Goal: Information Seeking & Learning: Learn about a topic

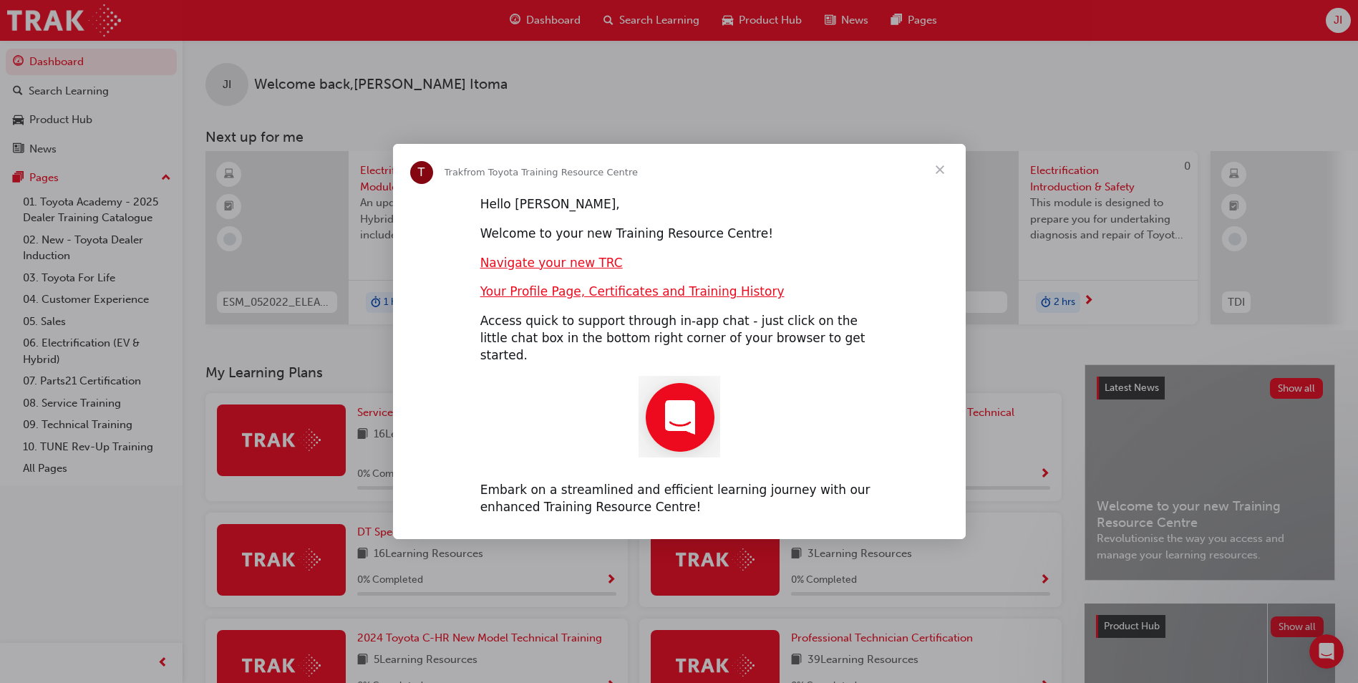
click at [943, 178] on span "Close" at bounding box center [940, 170] width 52 height 52
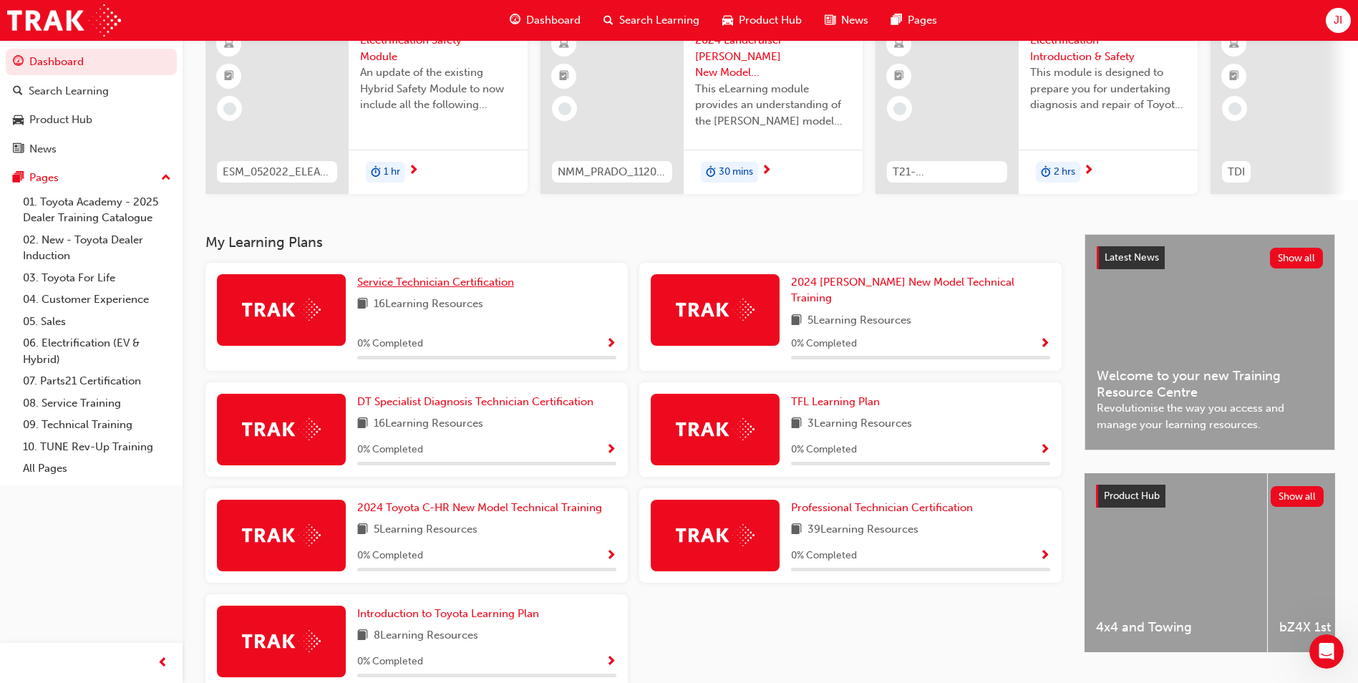
scroll to position [198, 0]
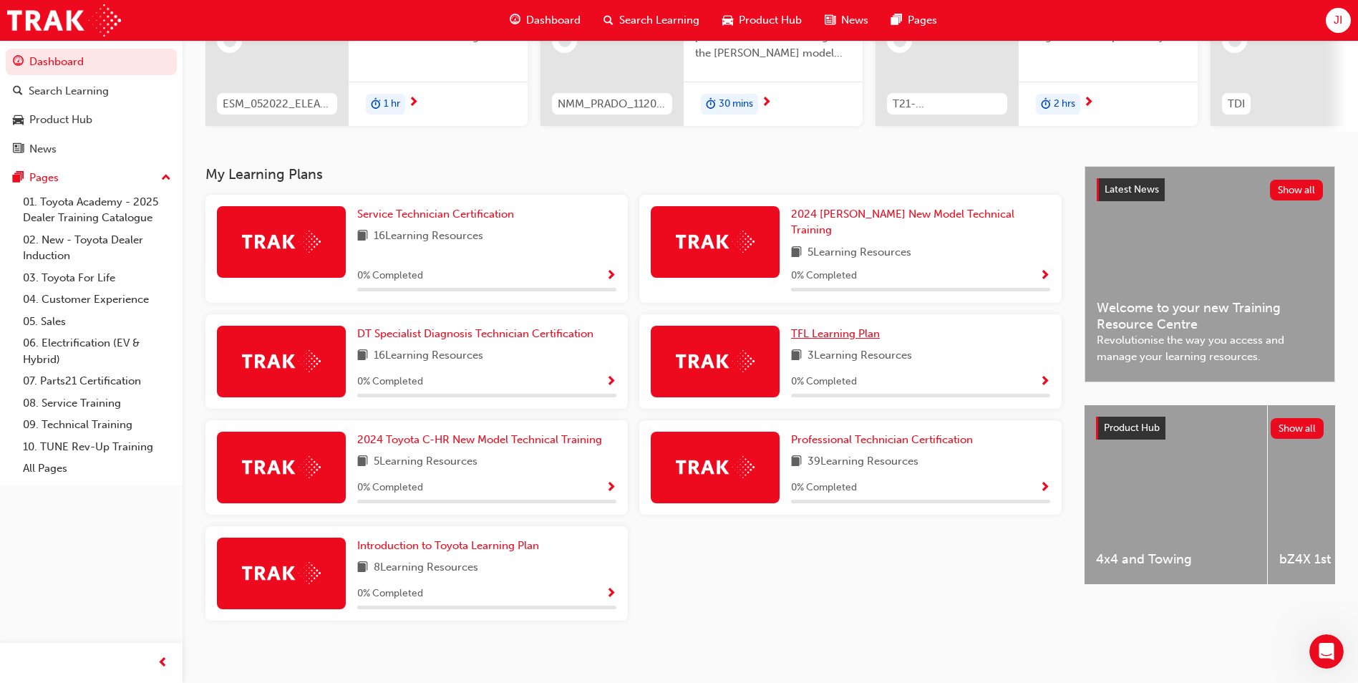
click at [877, 327] on span "TFL Learning Plan" at bounding box center [835, 333] width 89 height 13
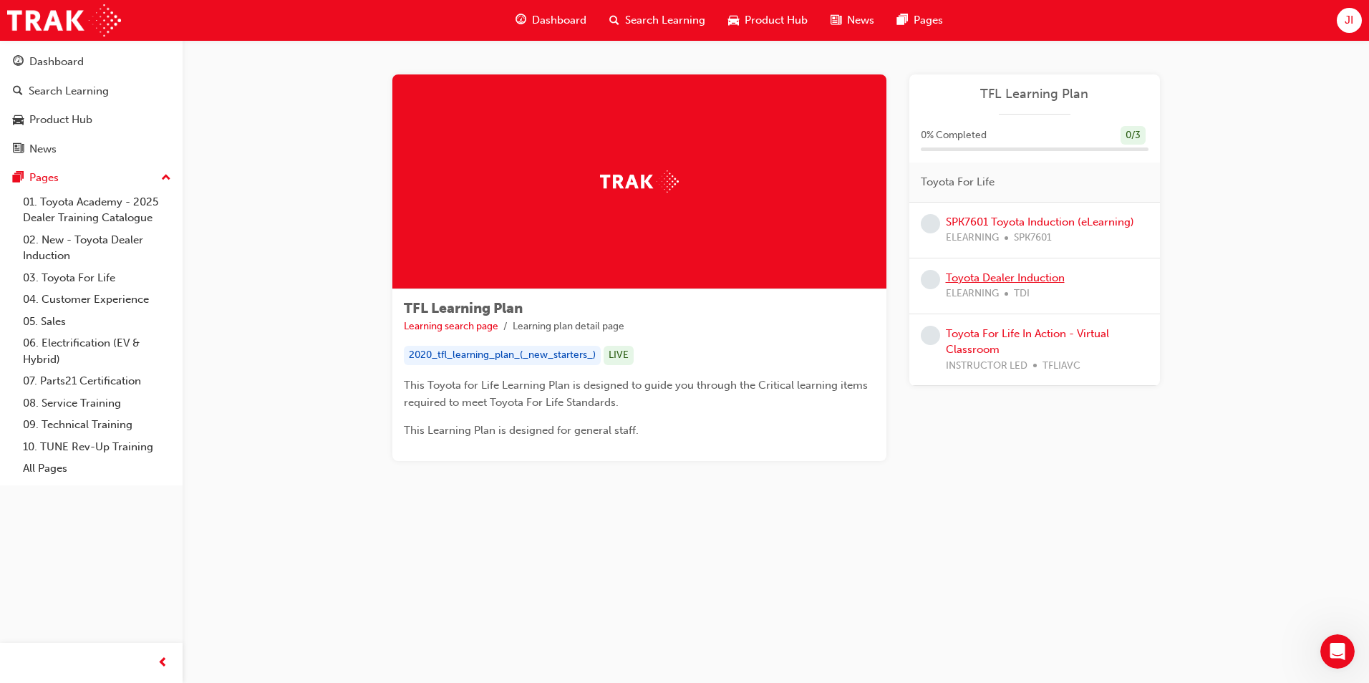
click at [1007, 278] on link "Toyota Dealer Induction" at bounding box center [1005, 277] width 119 height 13
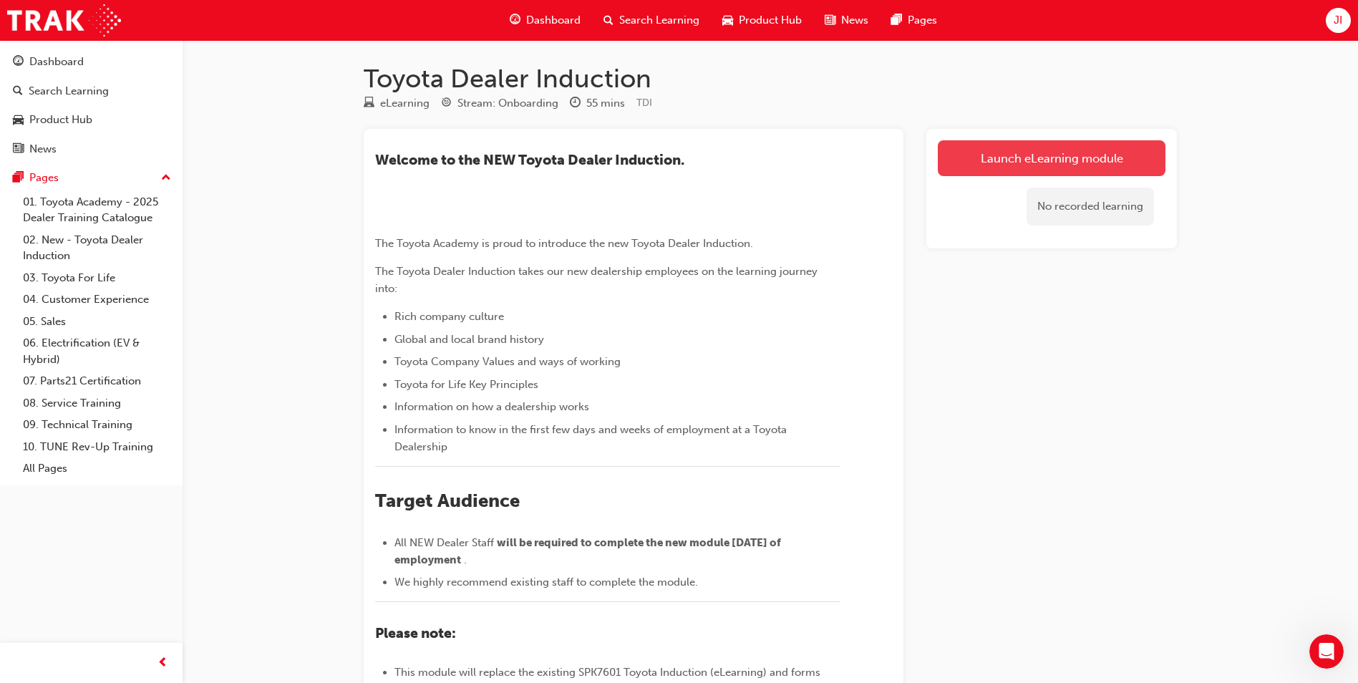
click at [1022, 151] on link "Launch eLearning module" at bounding box center [1052, 158] width 228 height 36
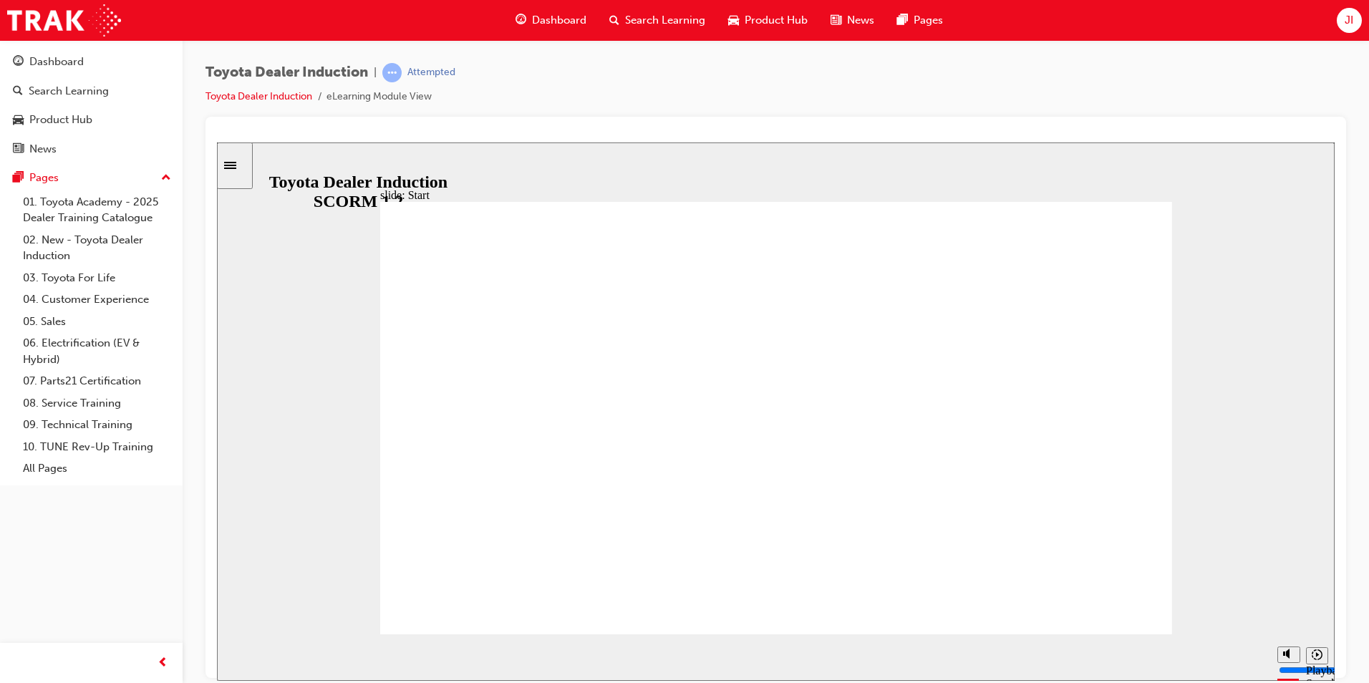
click at [235, 167] on icon "Sidebar Toggle" at bounding box center [234, 164] width 21 height 9
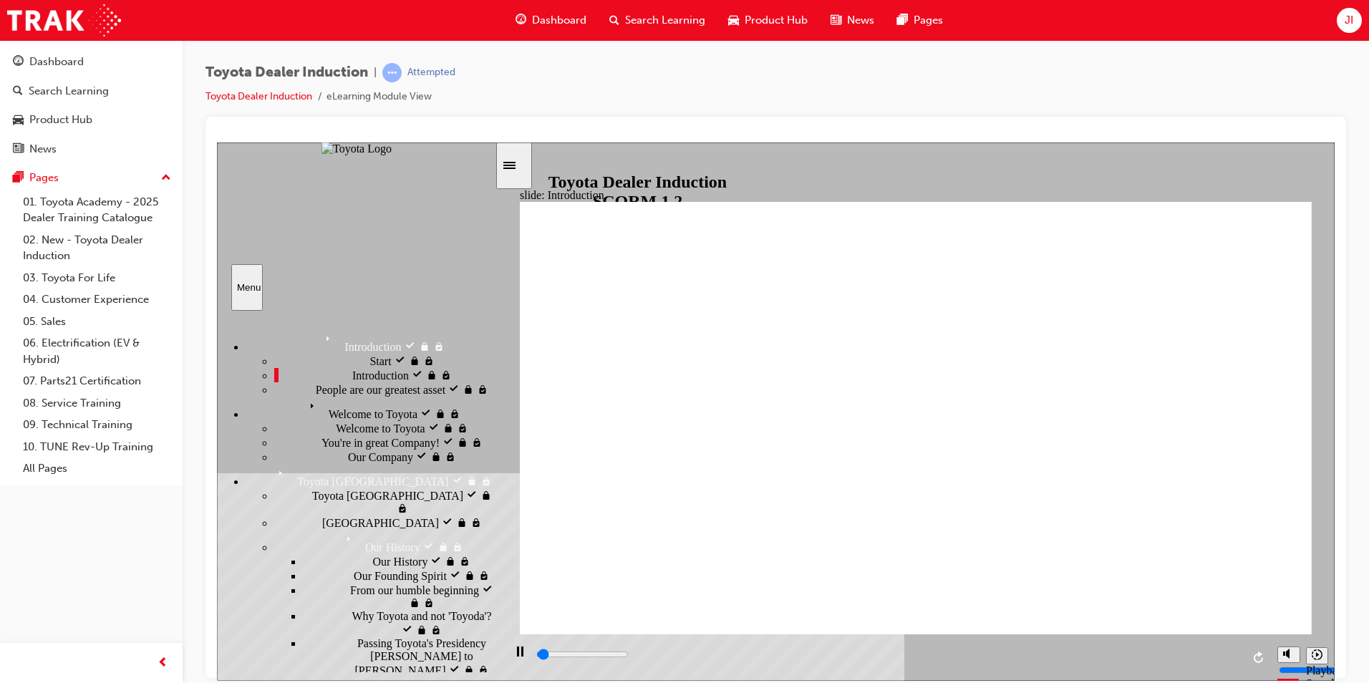
click at [338, 394] on span "People are our greatest asset" at bounding box center [381, 388] width 130 height 13
click at [319, 409] on span "Welcome to Toyota" at bounding box center [348, 402] width 89 height 13
click at [336, 433] on span "Welcome to Toyota" at bounding box center [380, 426] width 89 height 13
click at [333, 435] on span "You're in great Company!" at bounding box center [380, 441] width 118 height 13
click at [326, 463] on div "Our Company Our Company" at bounding box center [384, 456] width 220 height 14
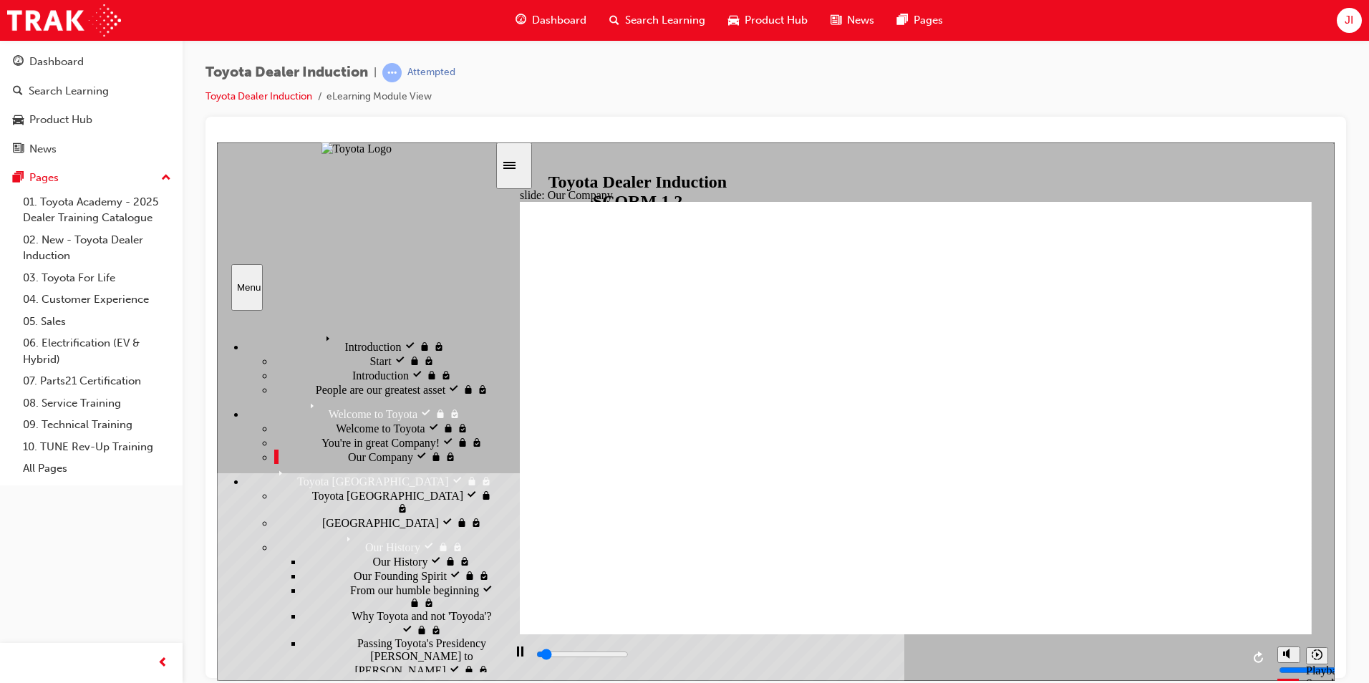
click at [312, 500] on span "Toyota [GEOGRAPHIC_DATA]" at bounding box center [387, 494] width 151 height 13
click at [373, 553] on span "Our History" at bounding box center [400, 559] width 55 height 13
click at [303, 568] on div "Our Founding Spirit Our Founding Spirit" at bounding box center [399, 575] width 192 height 14
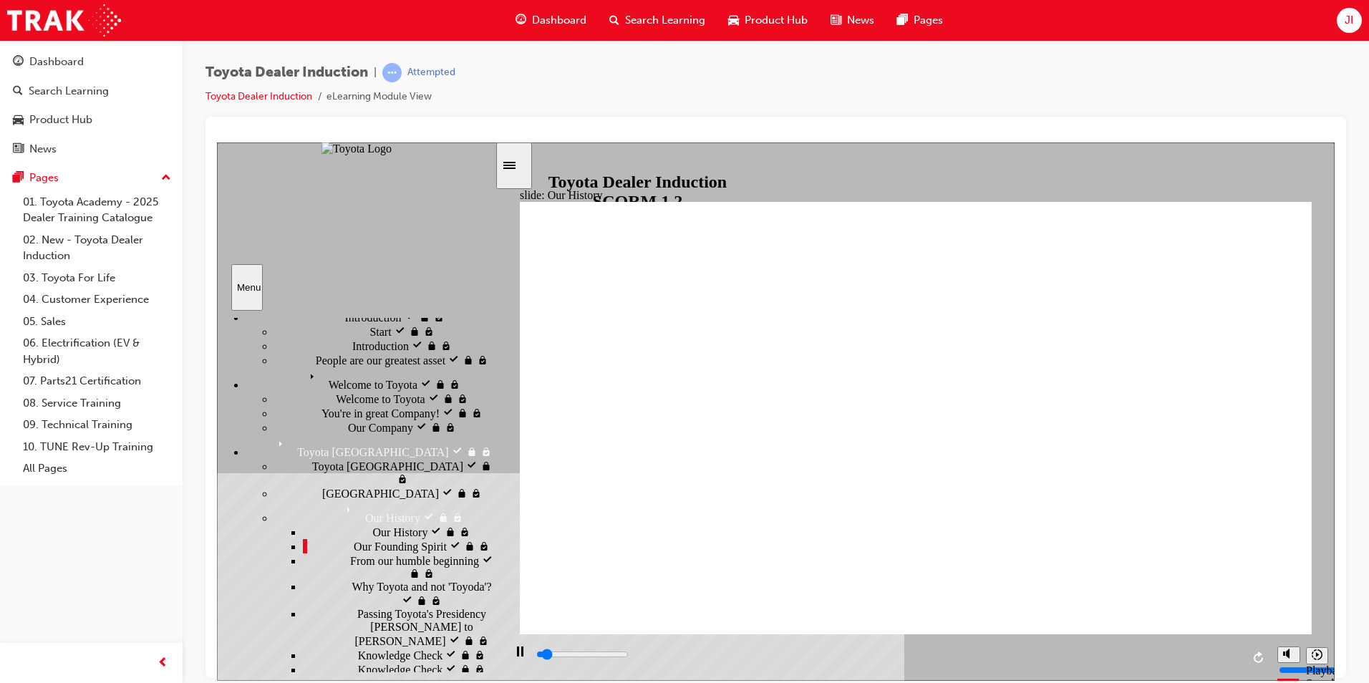
scroll to position [72, 0]
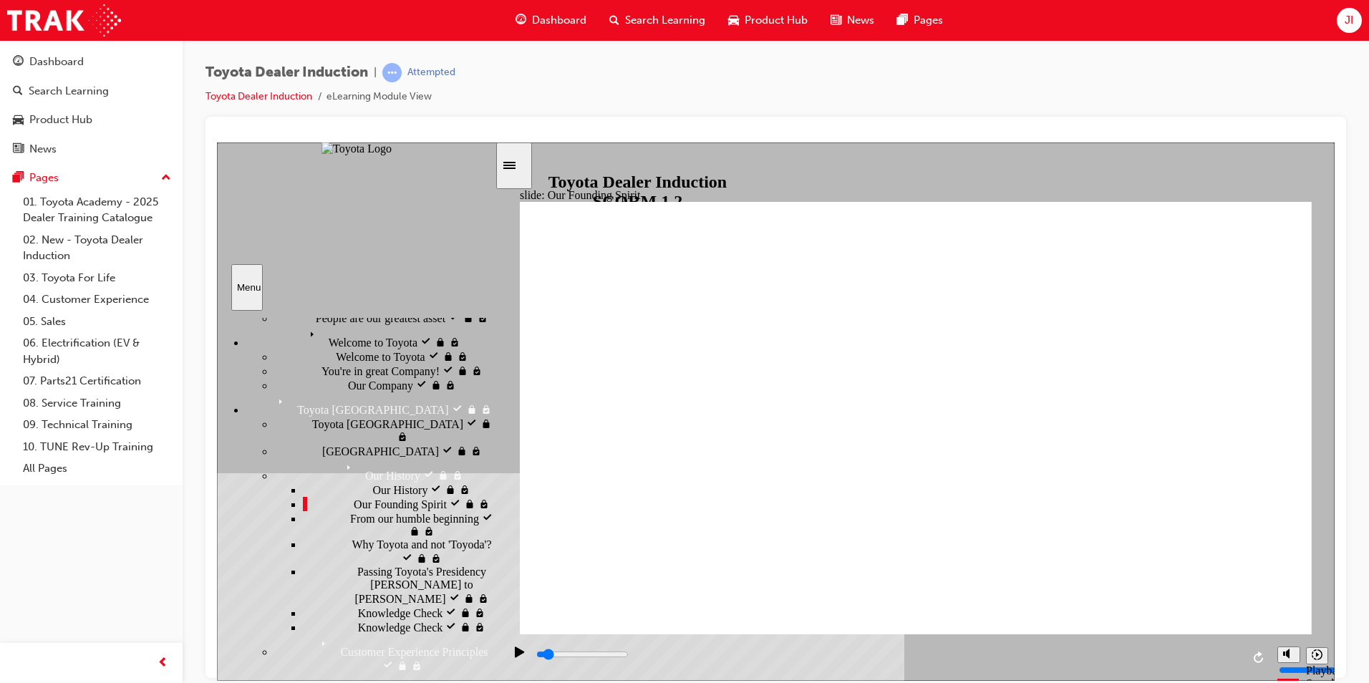
click at [352, 523] on span "From our humble beginning" at bounding box center [414, 516] width 129 height 13
click at [358, 551] on span "Why Toyota and not 'Toyoda'?" at bounding box center [421, 544] width 140 height 13
click at [364, 596] on span "Passing Toyota's Presidency [PERSON_NAME] to [PERSON_NAME]" at bounding box center [425, 584] width 137 height 39
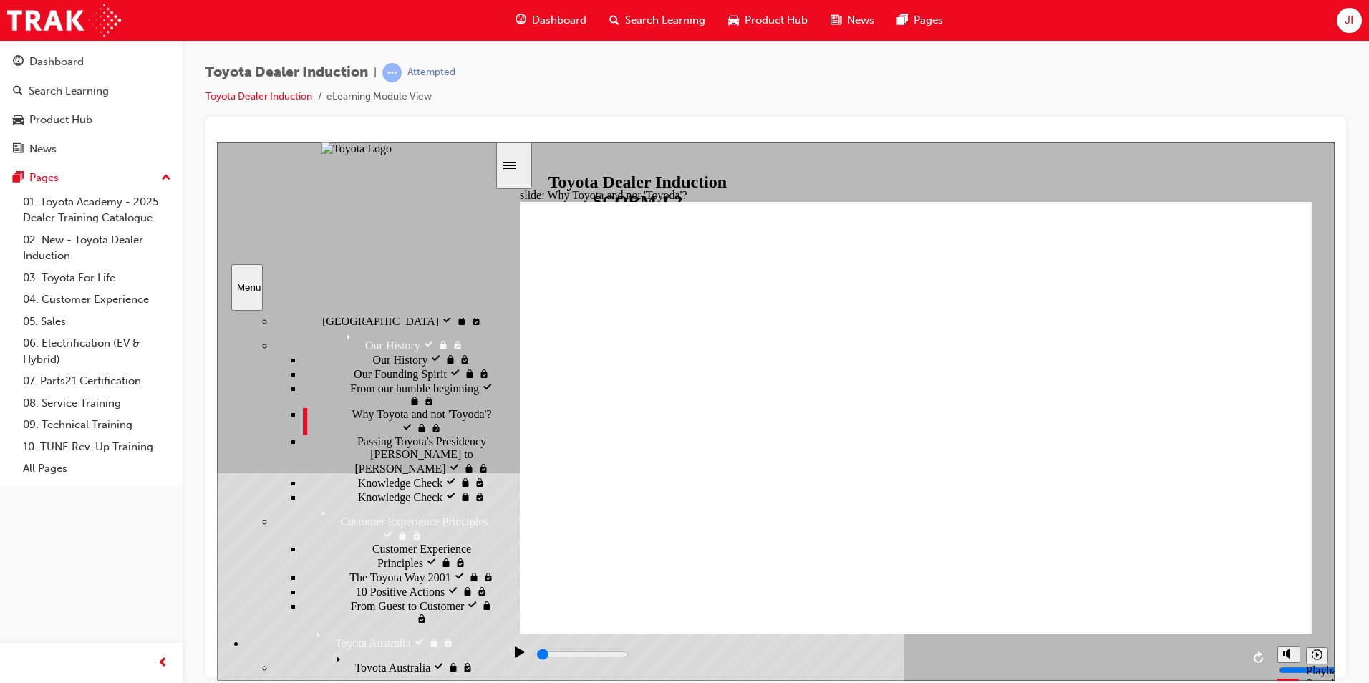
scroll to position [215, 0]
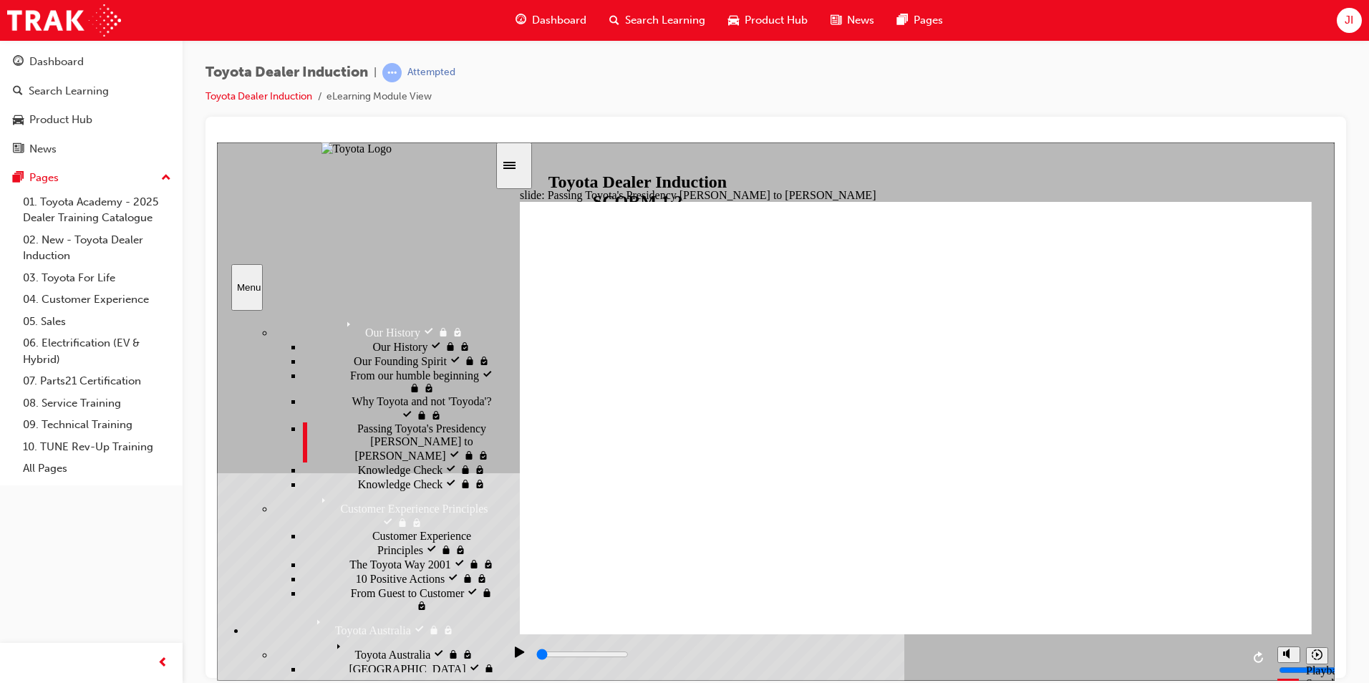
click at [368, 476] on div "Knowledge Check Knowledge Check" at bounding box center [399, 469] width 192 height 14
type input "1500"
radio input "true"
type input "2800"
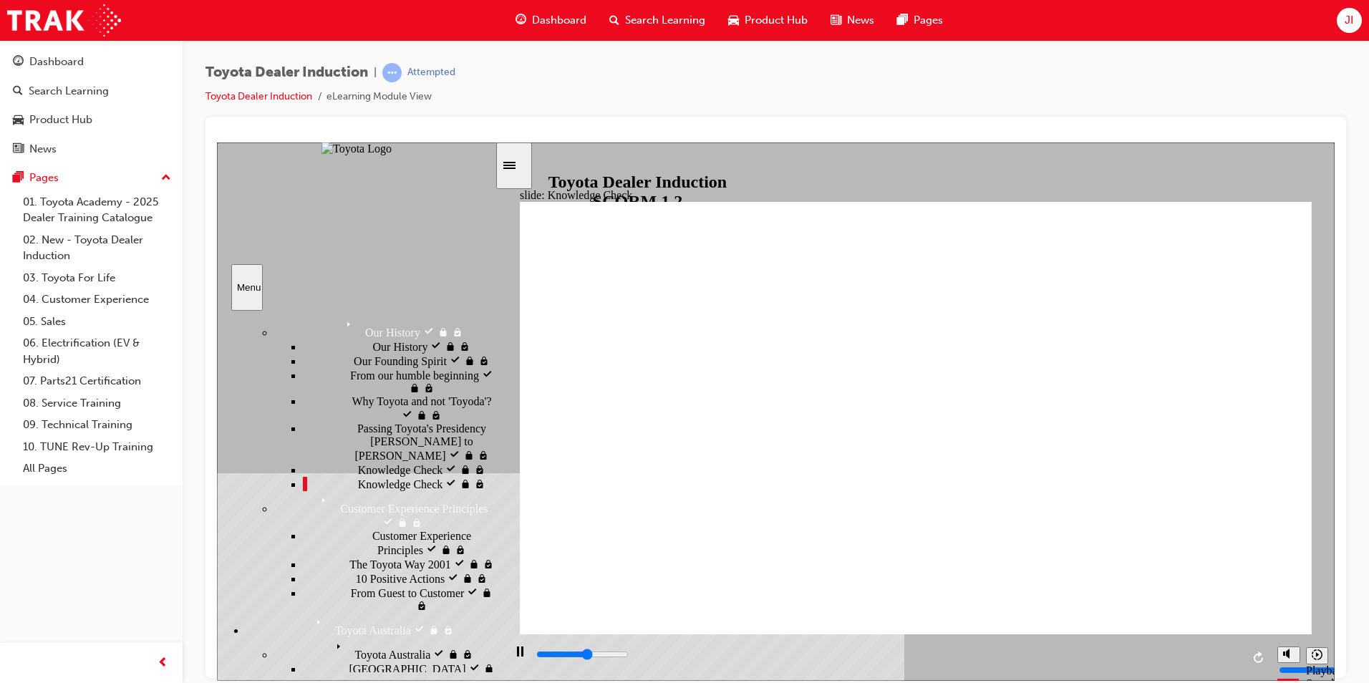
radio input "true"
click at [402, 556] on div "The Toyota Way 2001 The Toyota Way 2001" at bounding box center [399, 563] width 192 height 14
click at [387, 571] on div "10 Positive Actions 10 Positive Actions" at bounding box center [399, 578] width 192 height 14
click at [388, 585] on div "From Guest to Customer From Guest to Customer" at bounding box center [399, 598] width 192 height 27
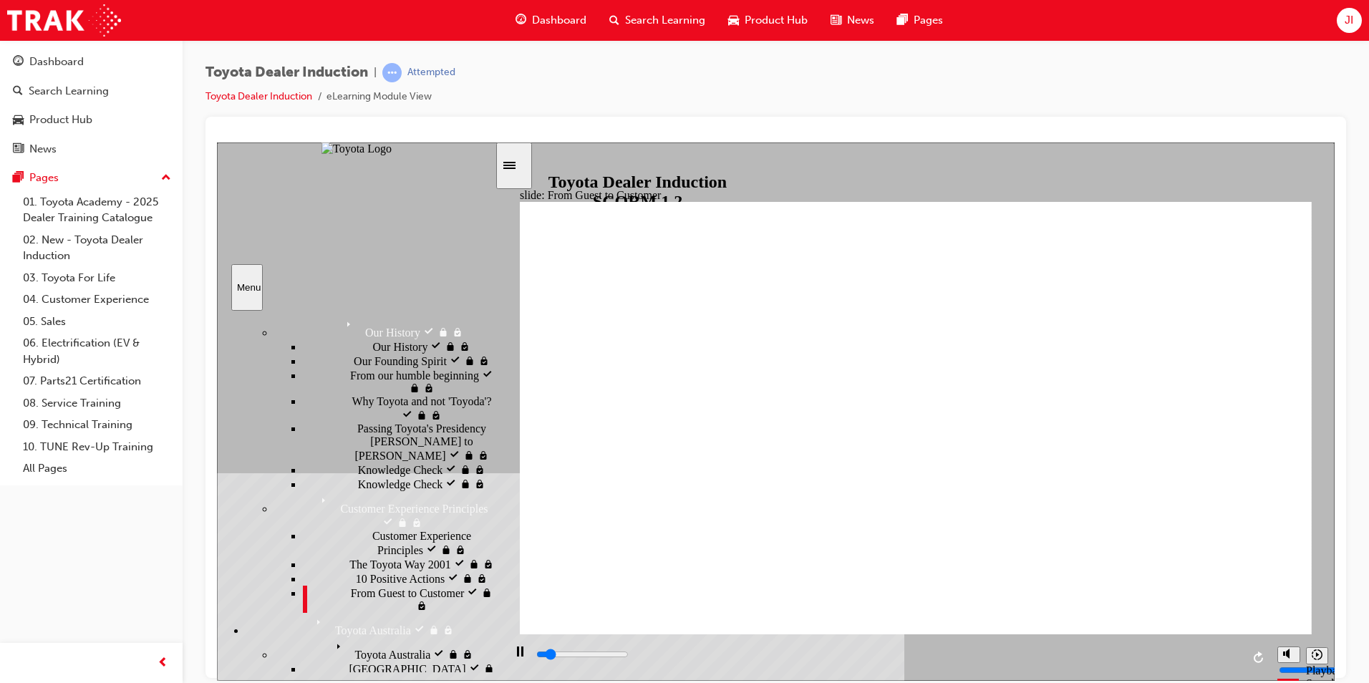
click at [409, 636] on div "Toyota Australia Toyota [GEOGRAPHIC_DATA]" at bounding box center [384, 648] width 220 height 24
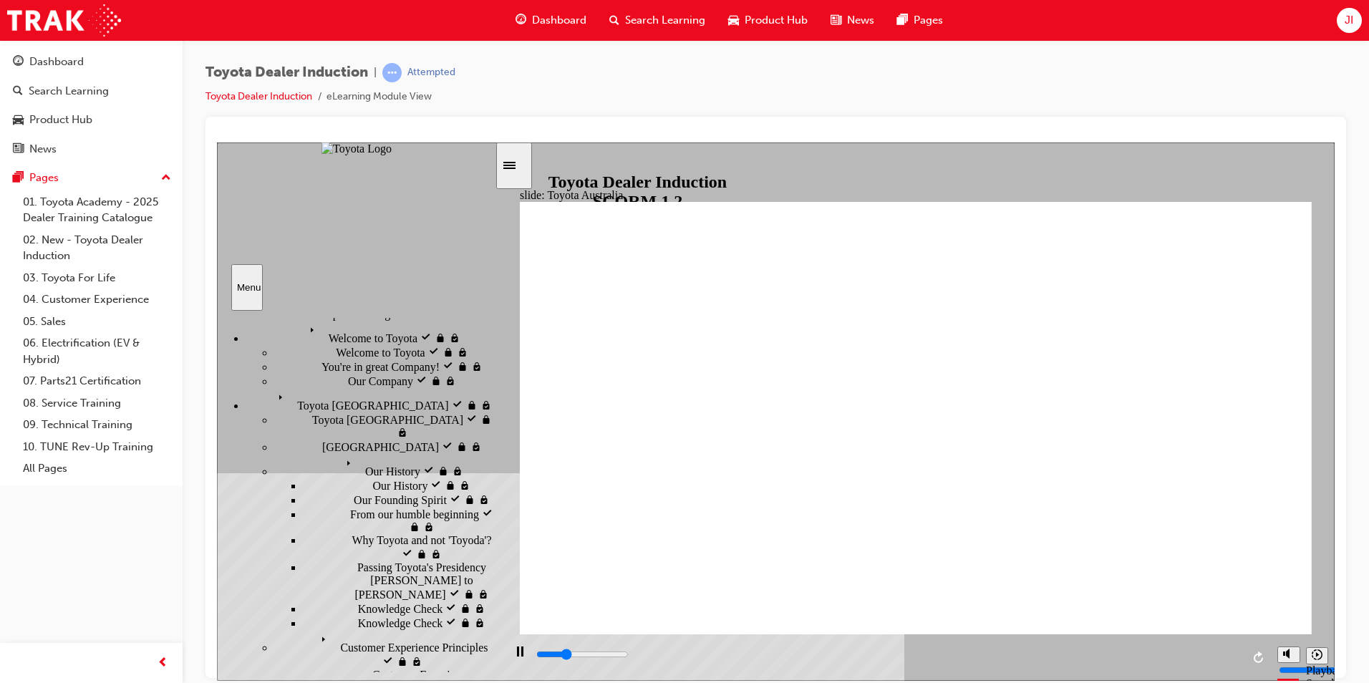
scroll to position [72, 0]
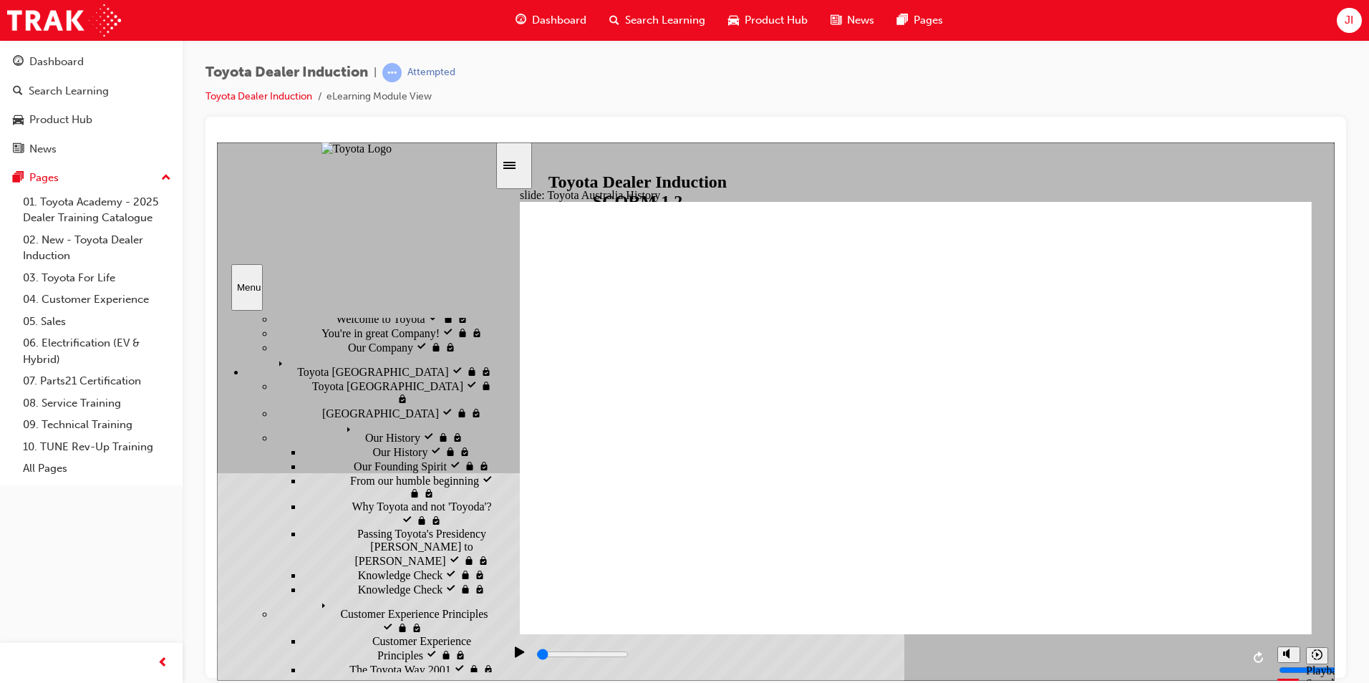
scroll to position [143, 0]
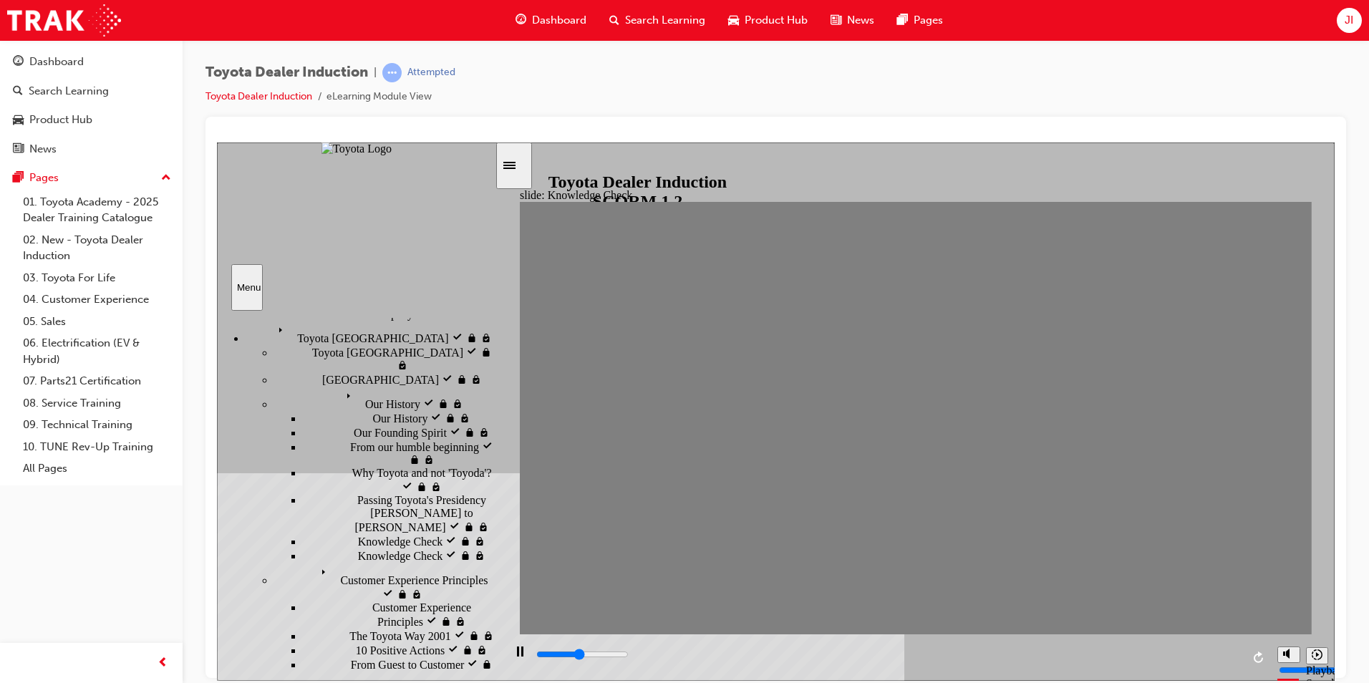
type input "2300"
radio input "true"
type input "1100"
radio input "true"
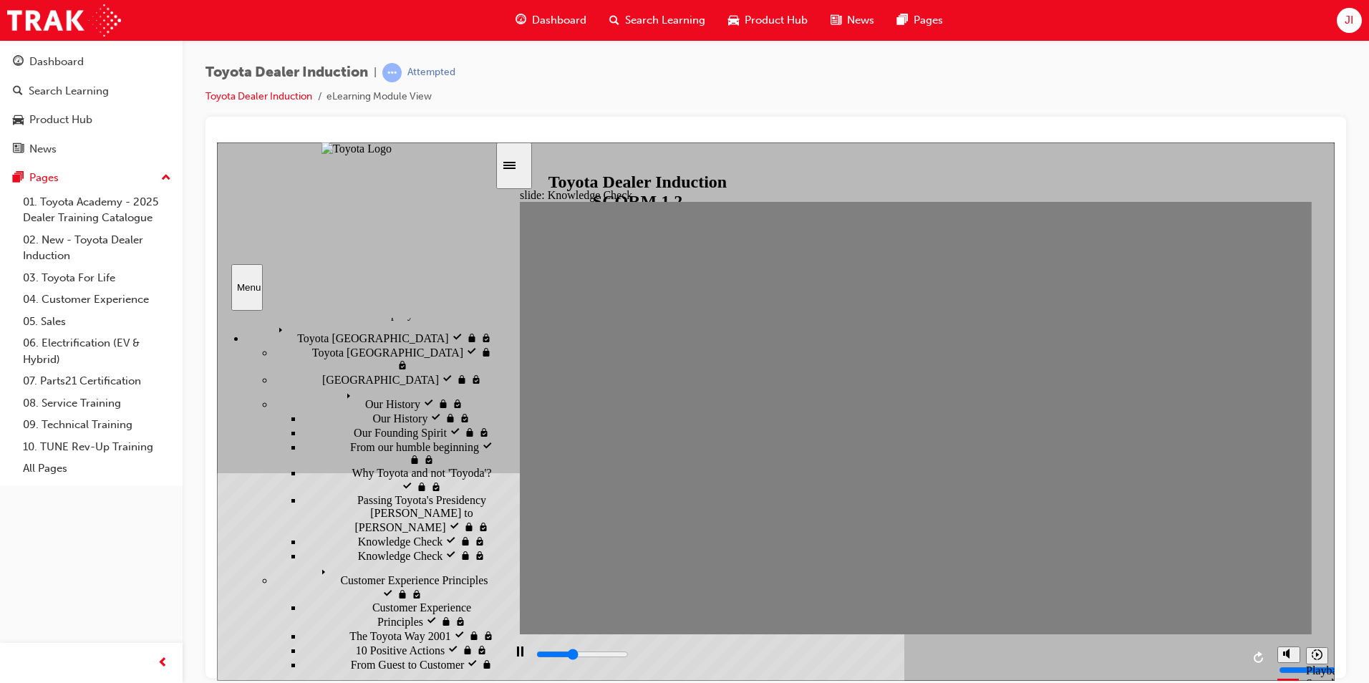
type input "2200"
radio input "true"
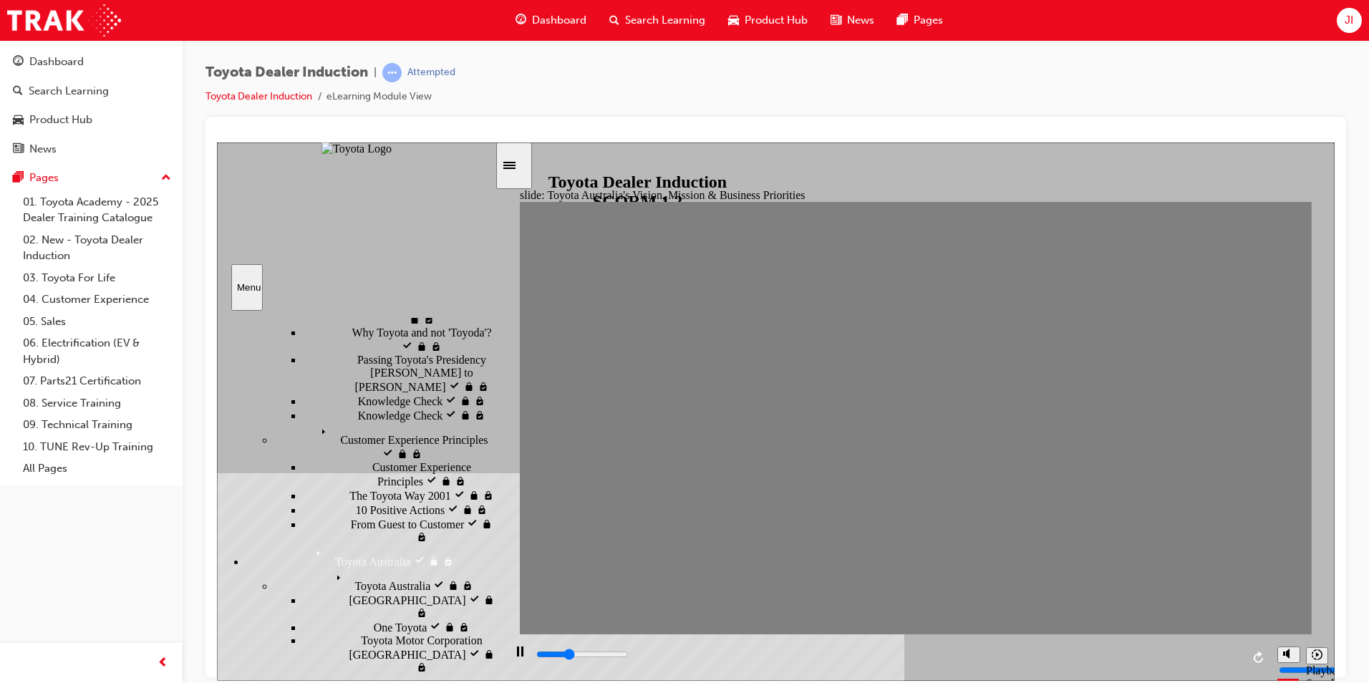
scroll to position [358, 0]
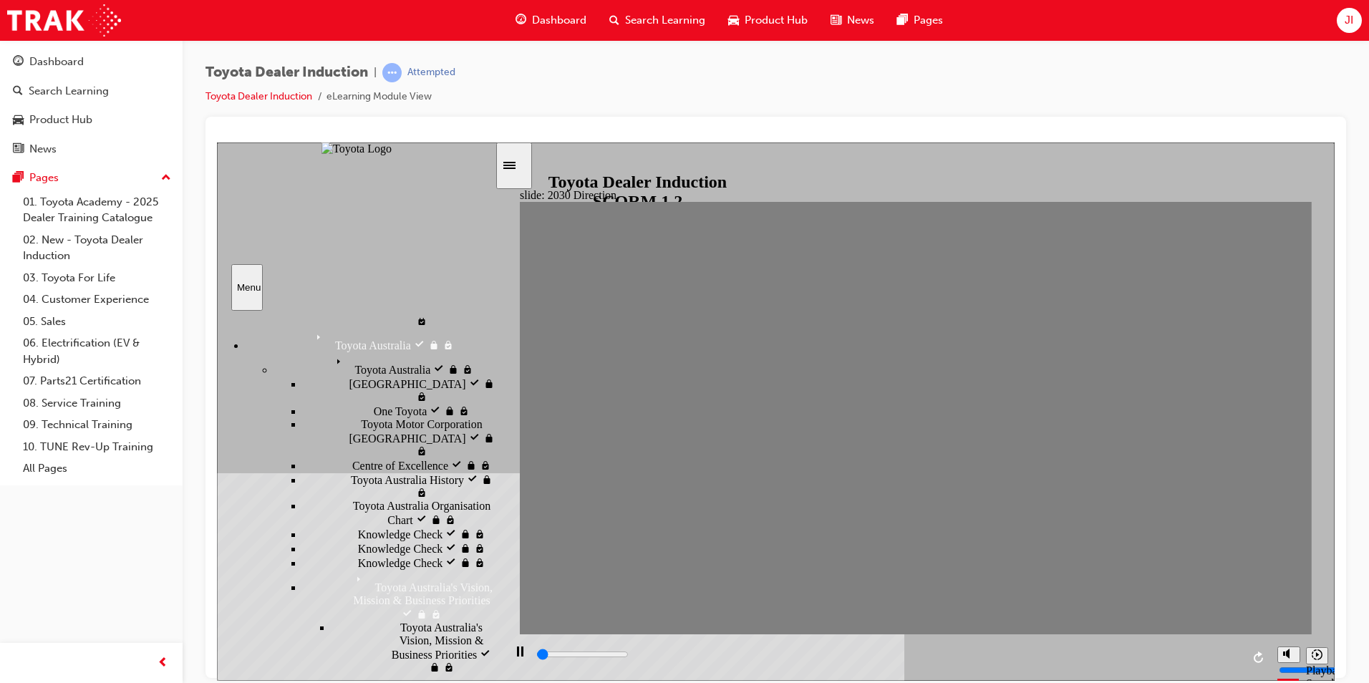
scroll to position [501, 0]
type input "2000"
type input "Happiness"
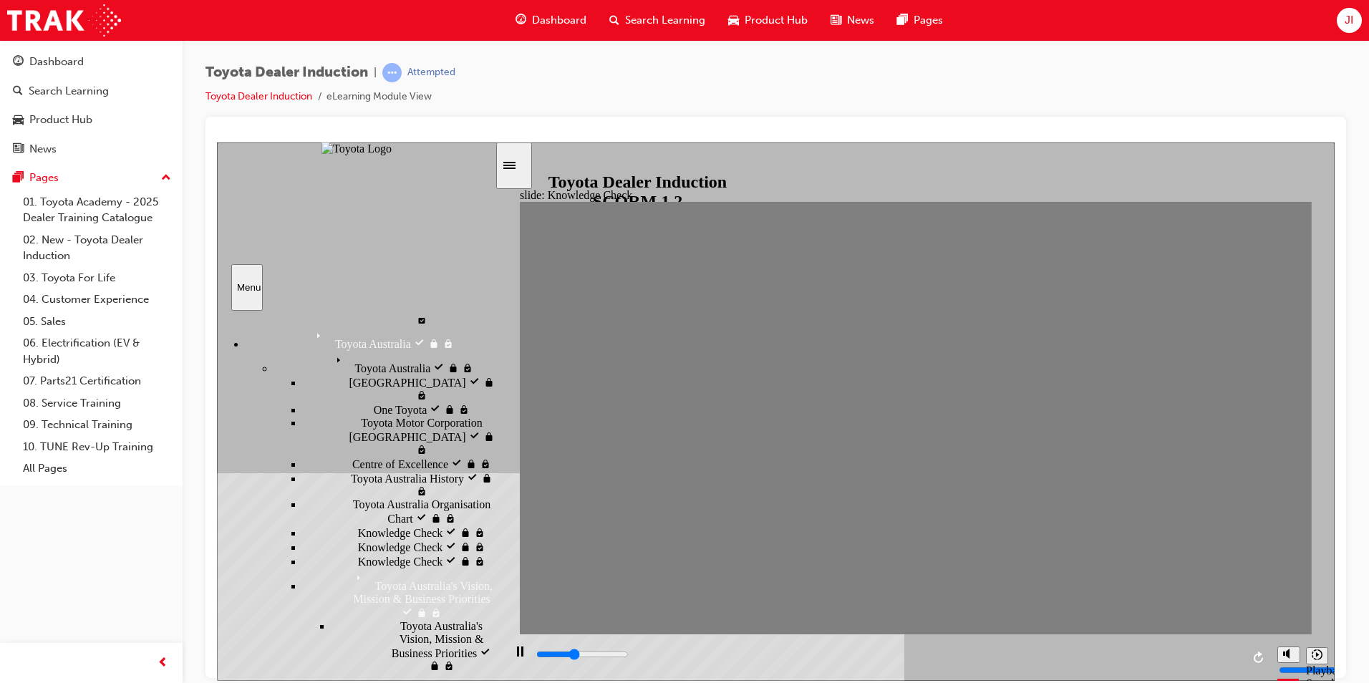
type input "Happiness"
type input "3300"
type input "Happiness"
type input "4000"
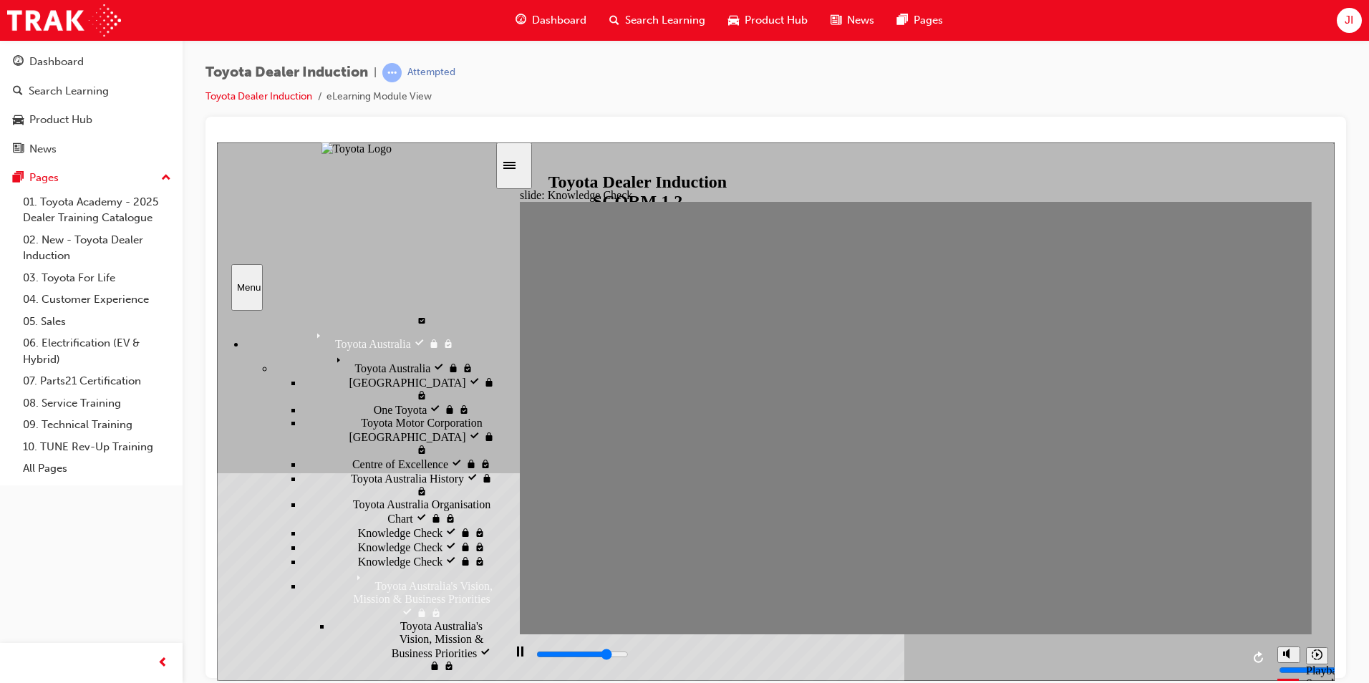
type input "Happiness"
type input "2000"
type input "moved"
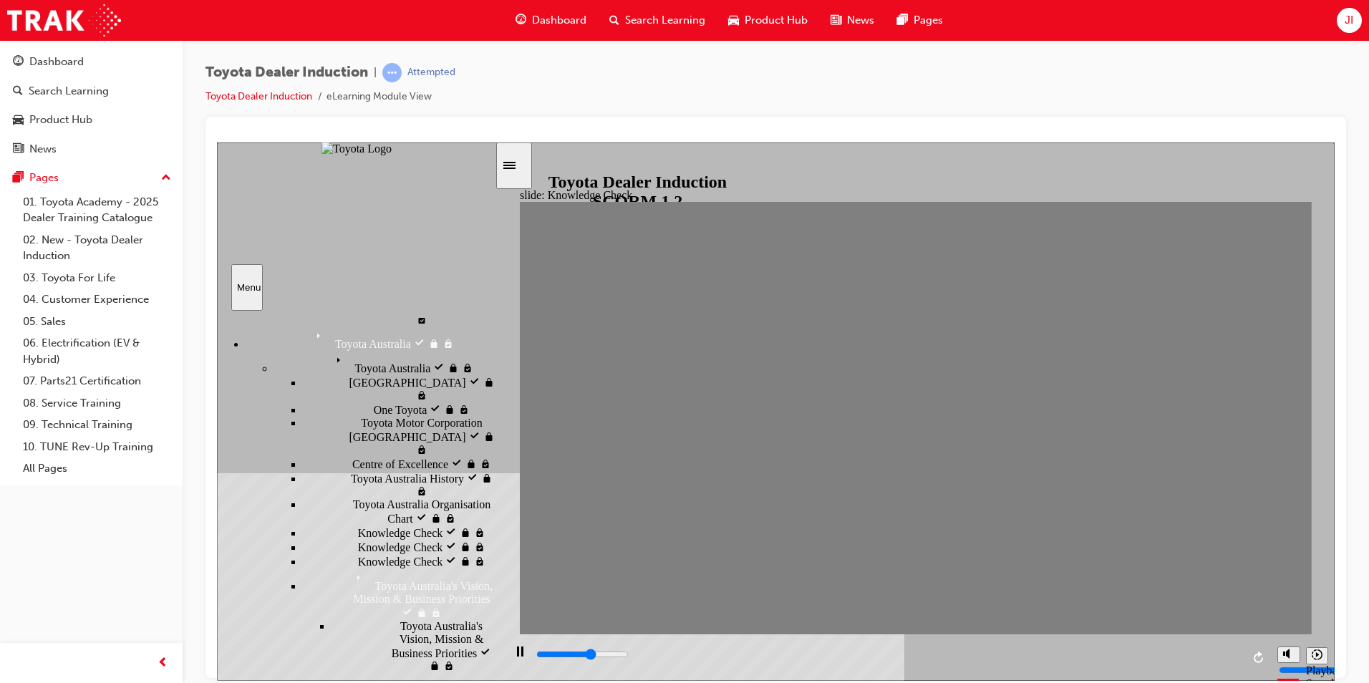
type input "3400"
type input "moved"
type input "4000"
type input "moved"
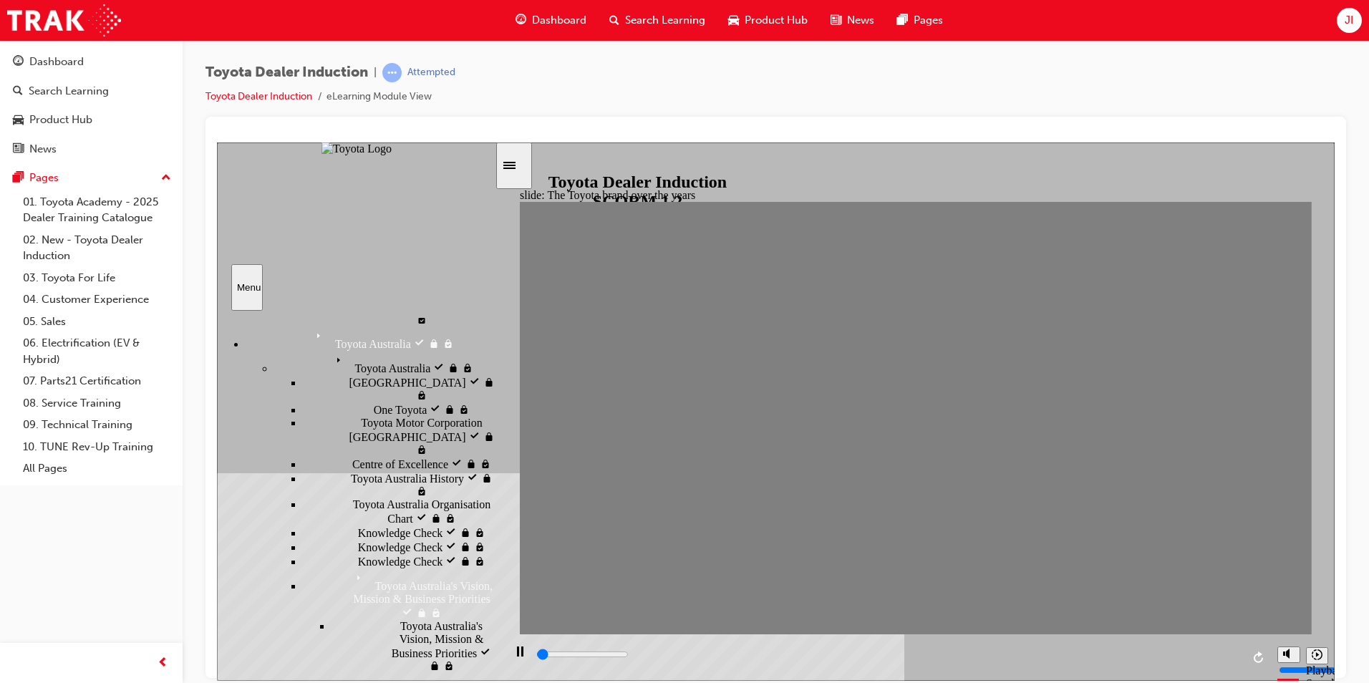
type input "5000"
radio input "true"
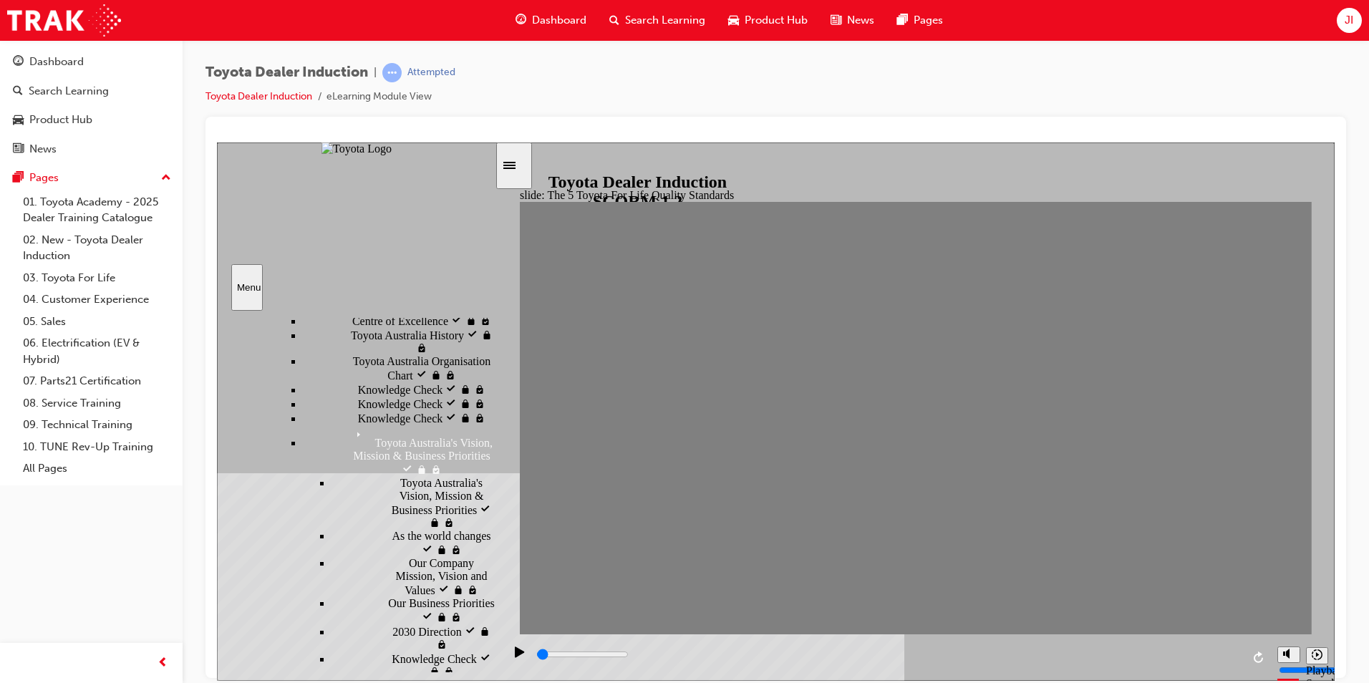
type input "1700"
radio input "true"
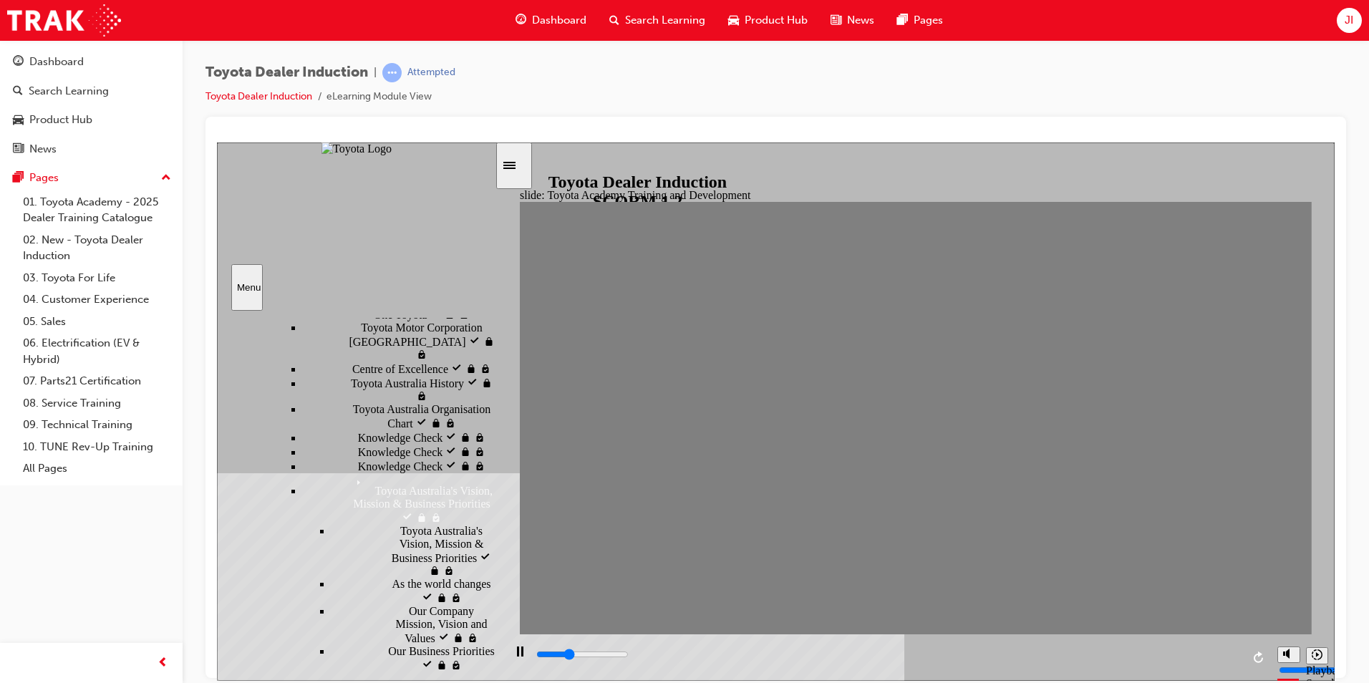
type input "1700"
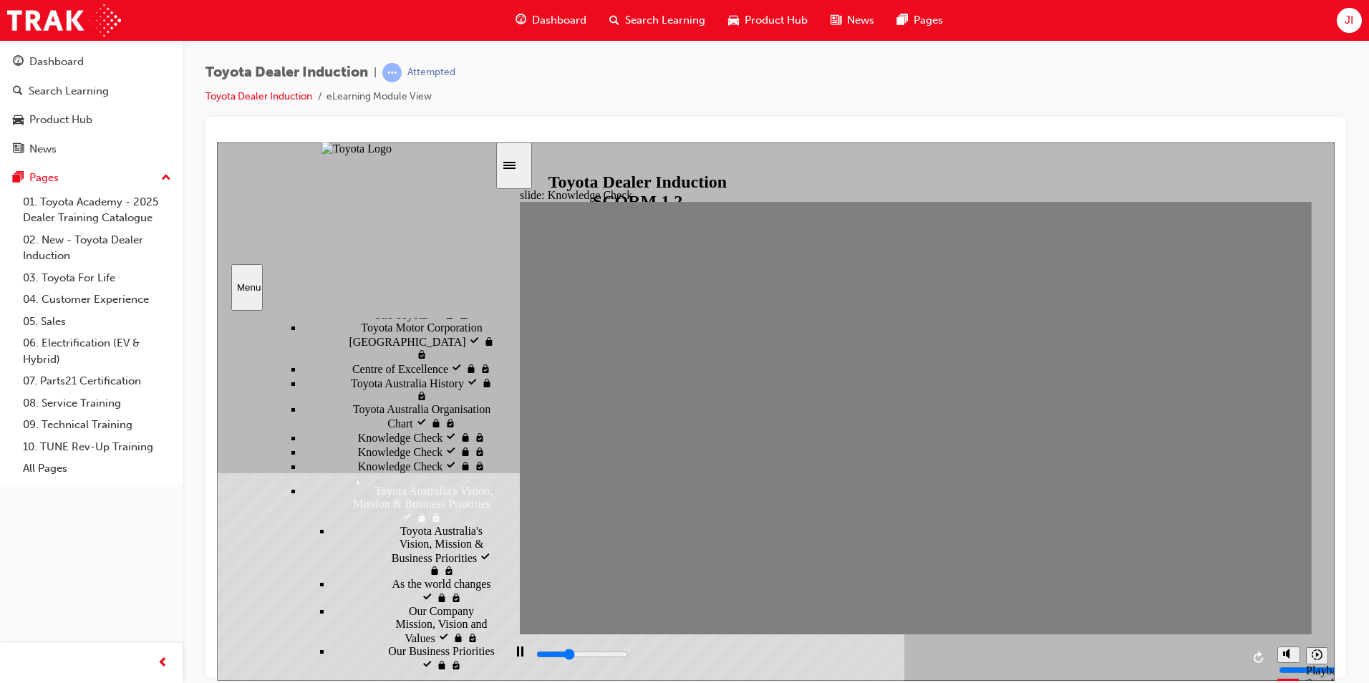
radio input "true"
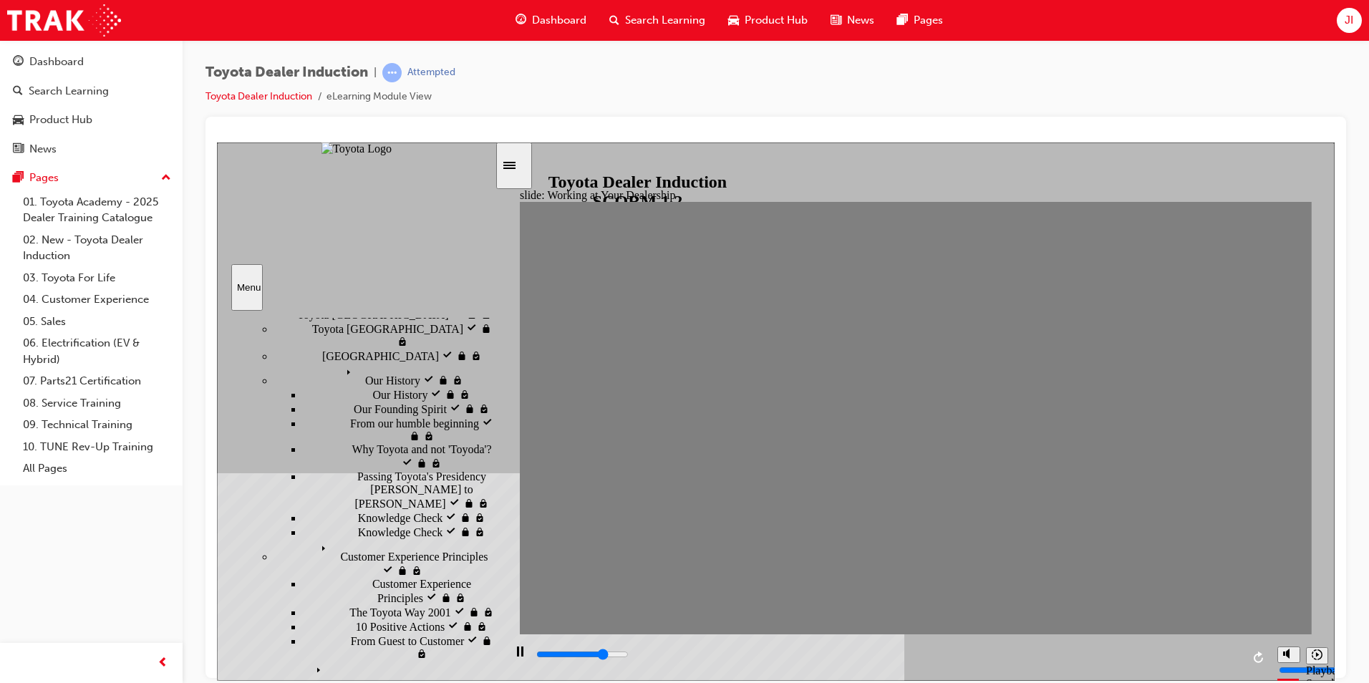
scroll to position [0, 0]
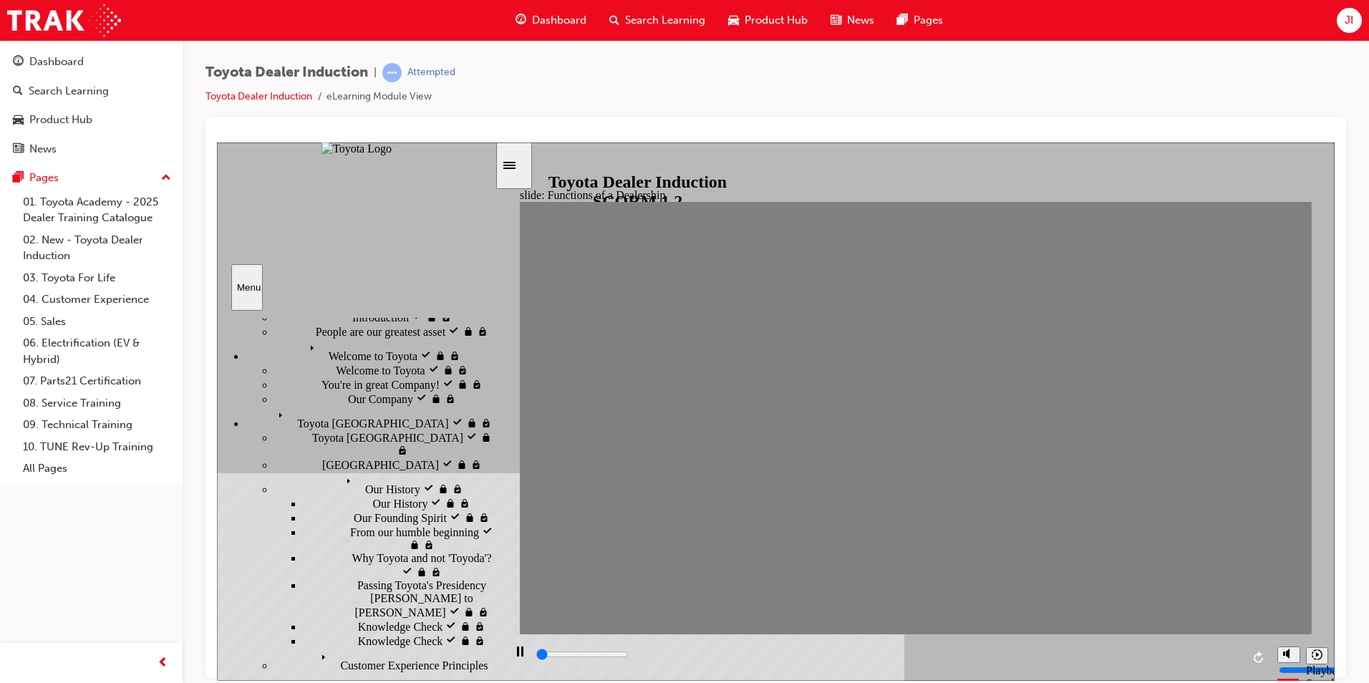
scroll to position [72, 0]
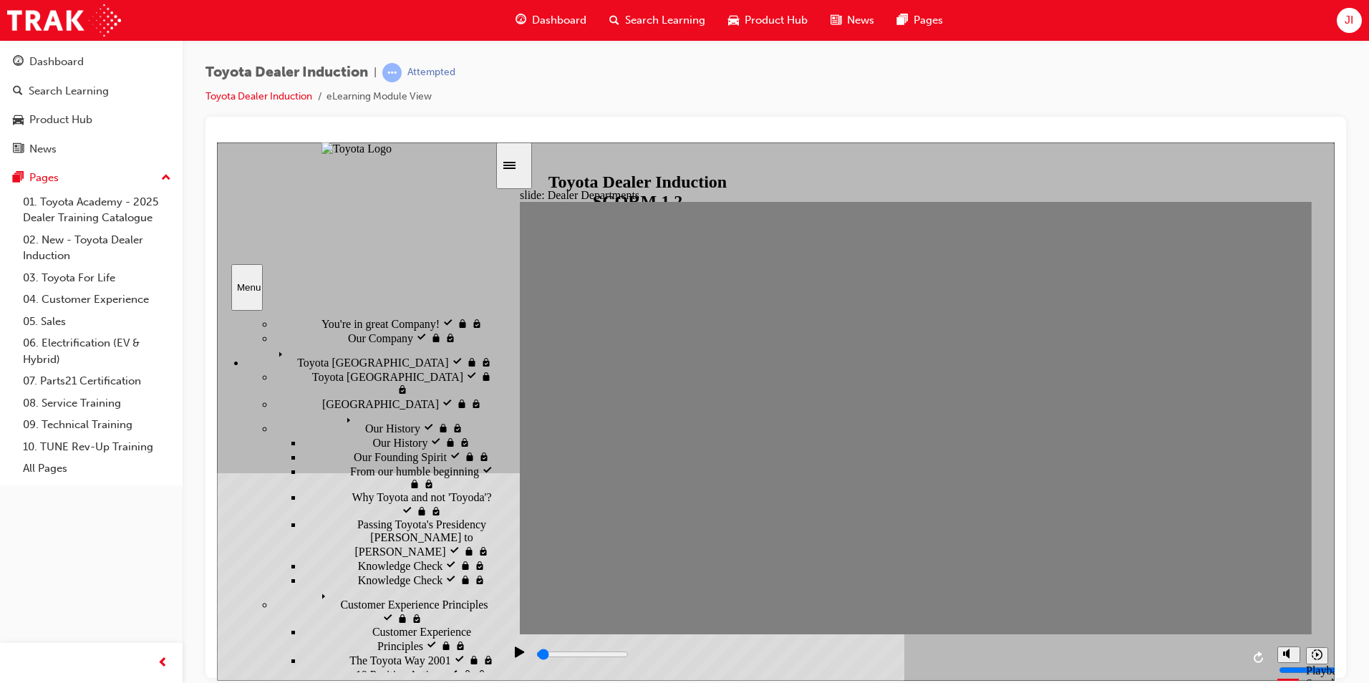
scroll to position [143, 0]
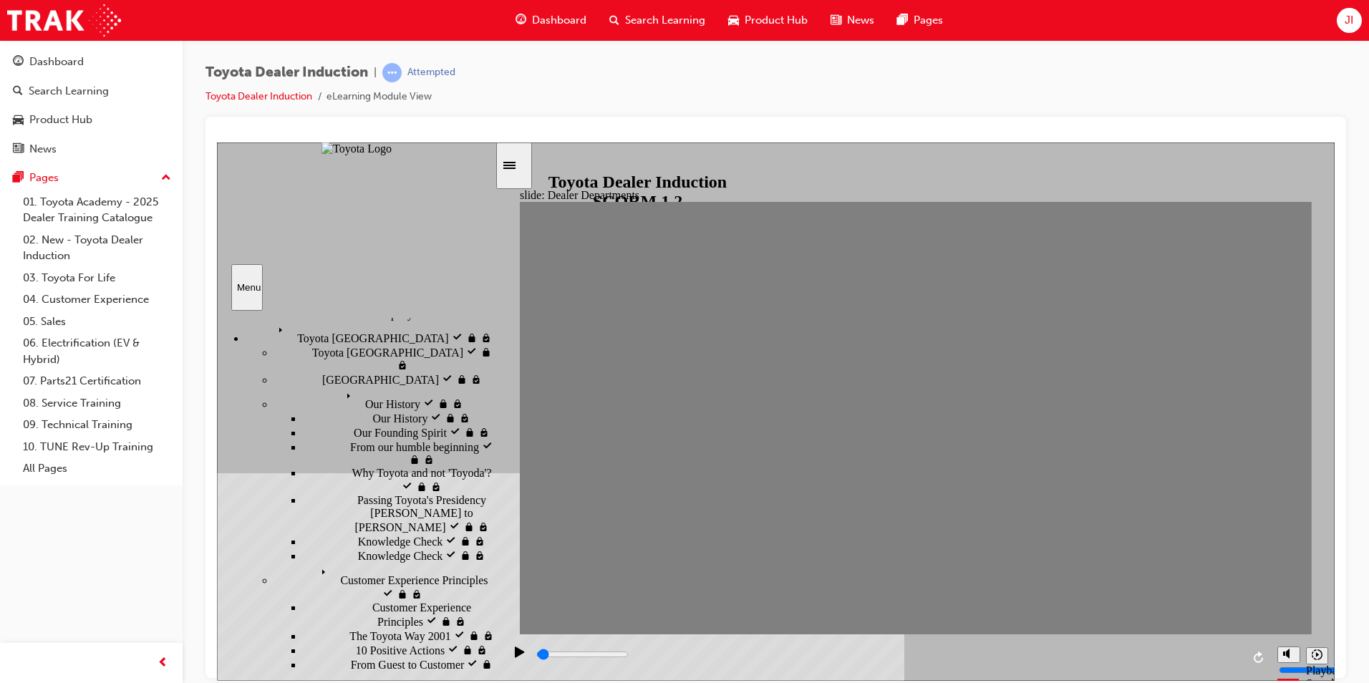
type input "3000"
radio input "true"
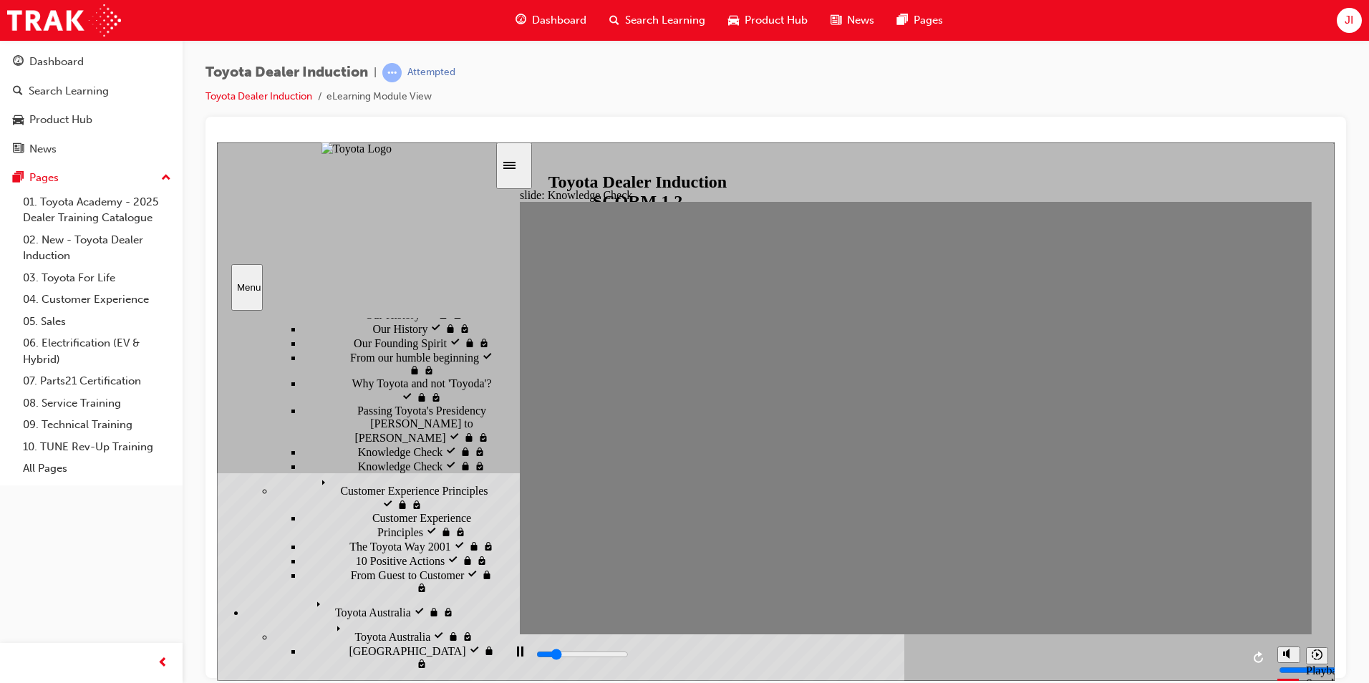
scroll to position [358, 0]
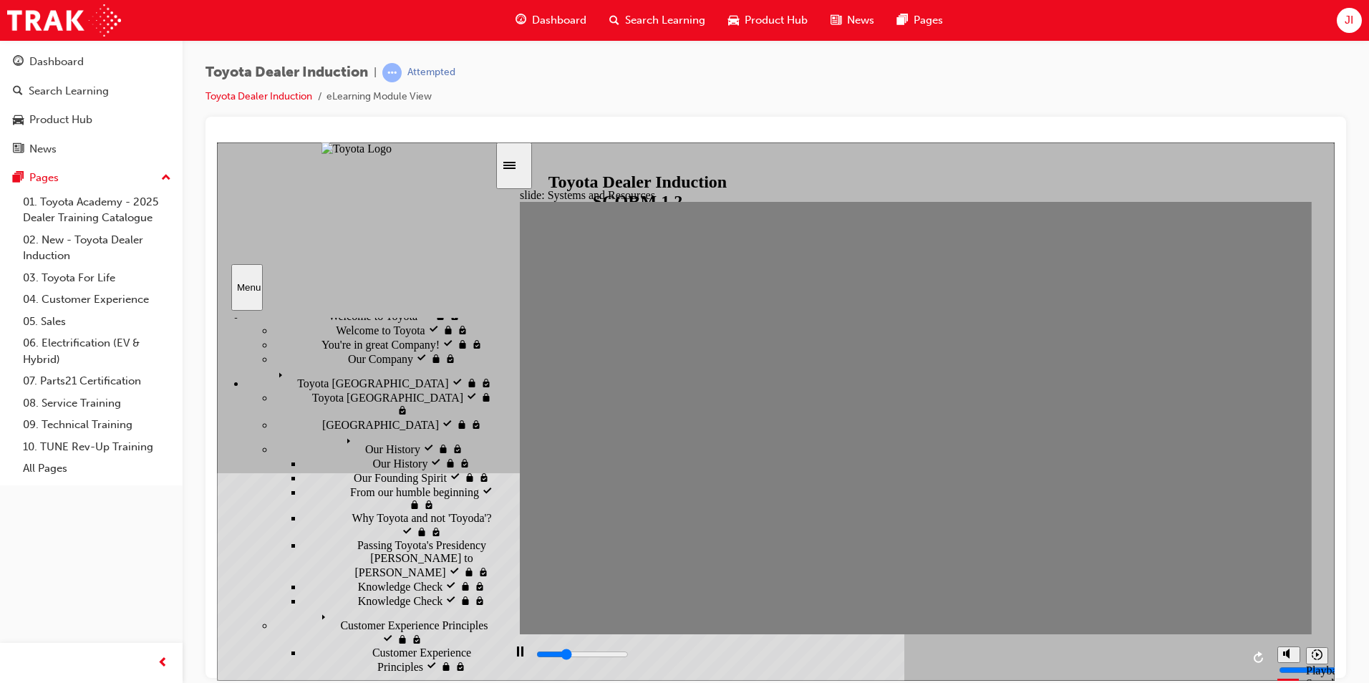
scroll to position [72, 0]
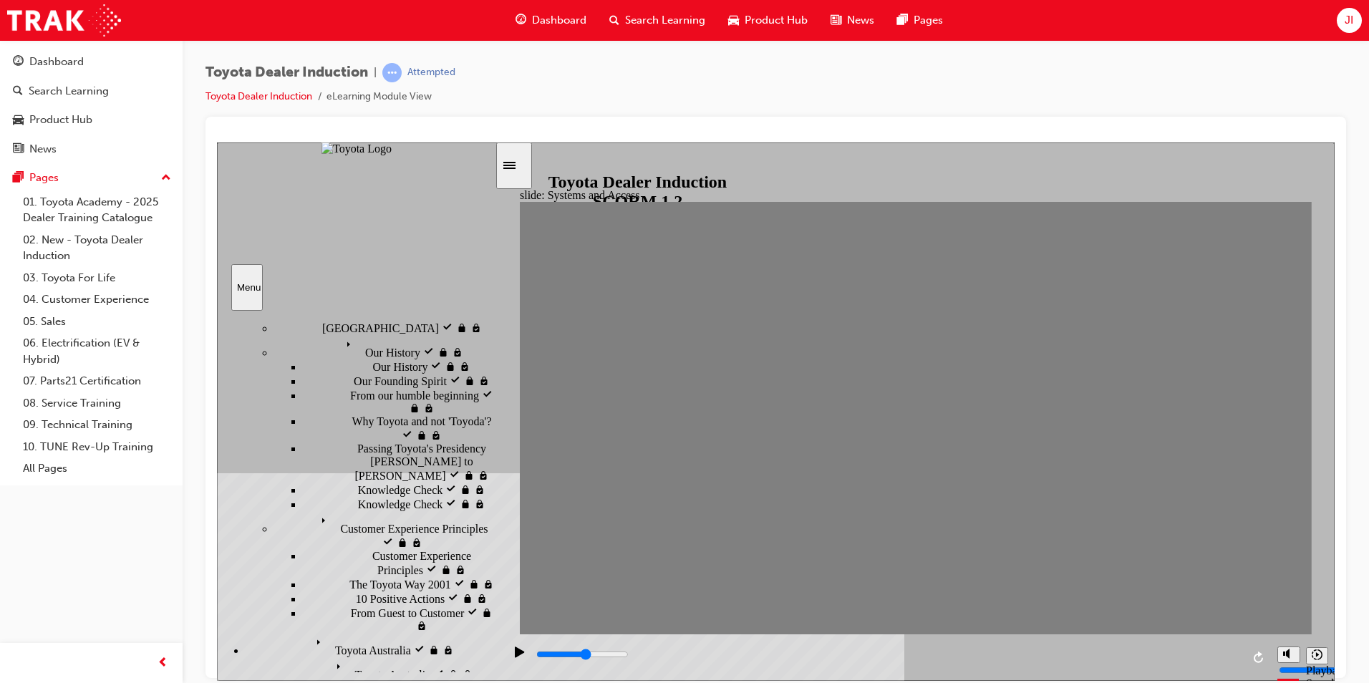
scroll to position [215, 0]
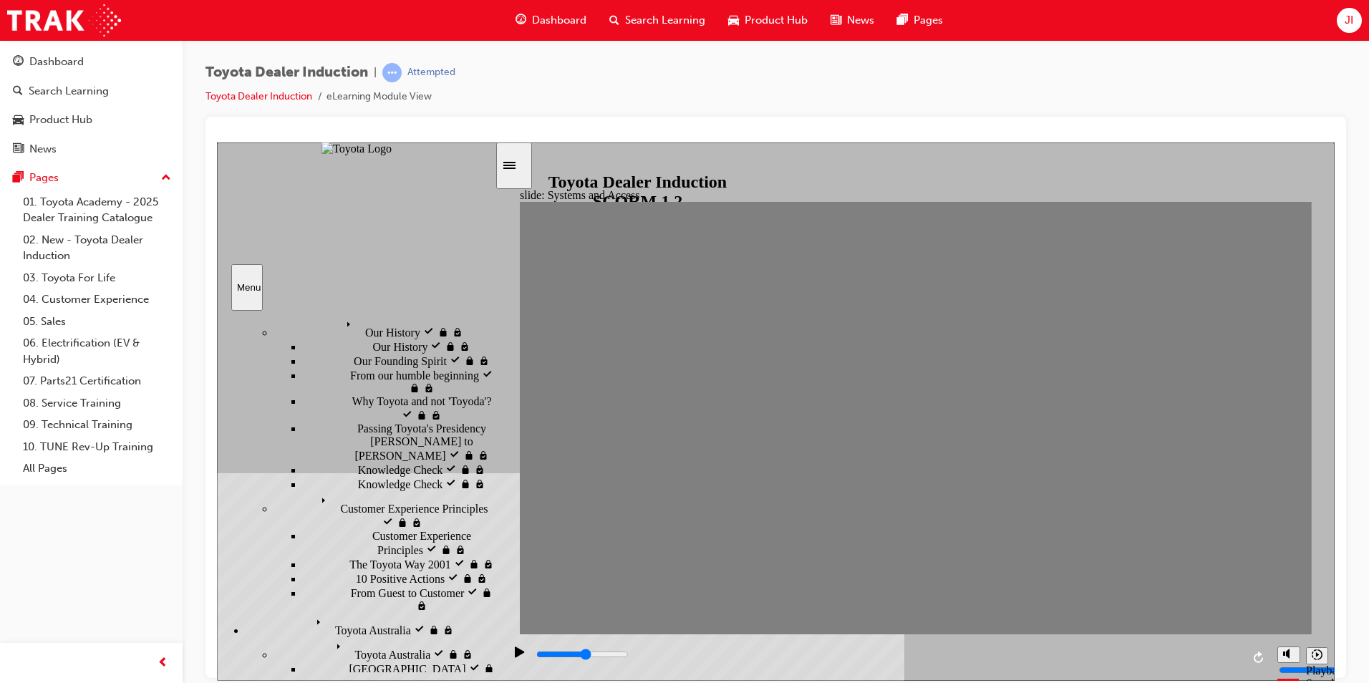
drag, startPoint x: 384, startPoint y: 503, endPoint x: 384, endPoint y: 518, distance: 15.0
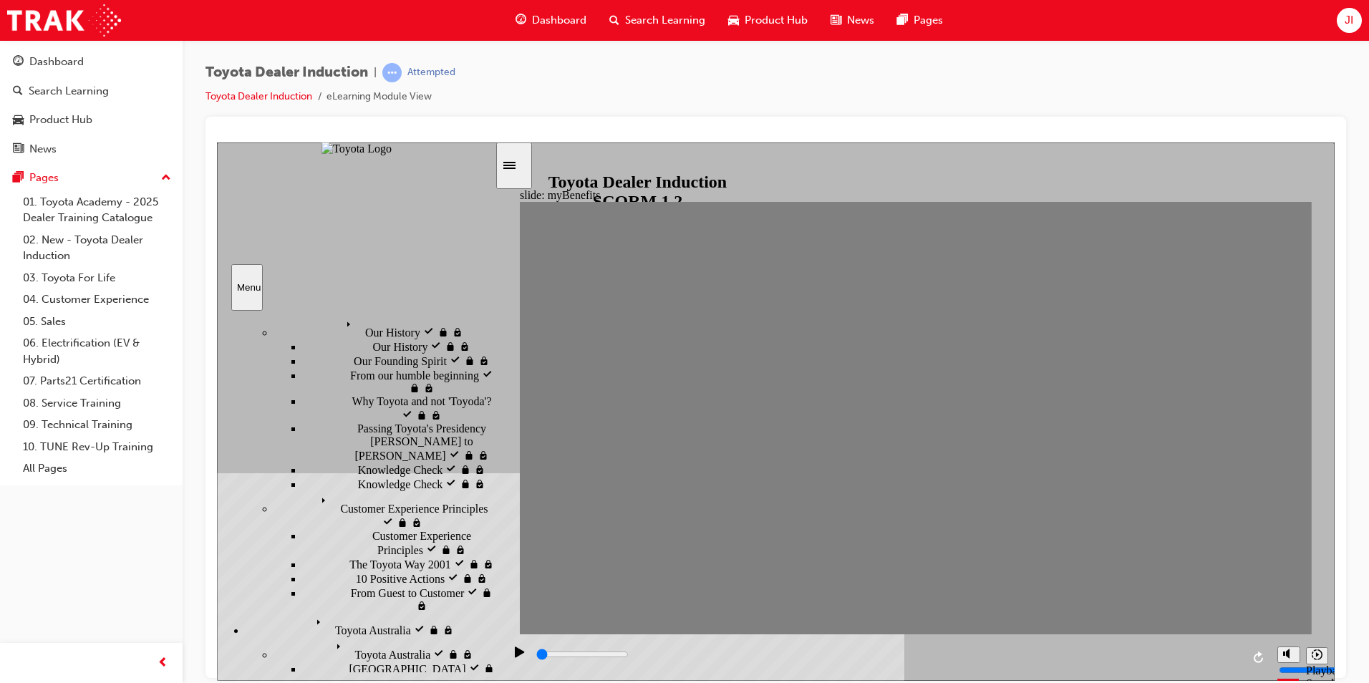
drag, startPoint x: 832, startPoint y: 429, endPoint x: 833, endPoint y: 438, distance: 9.3
type input "1900"
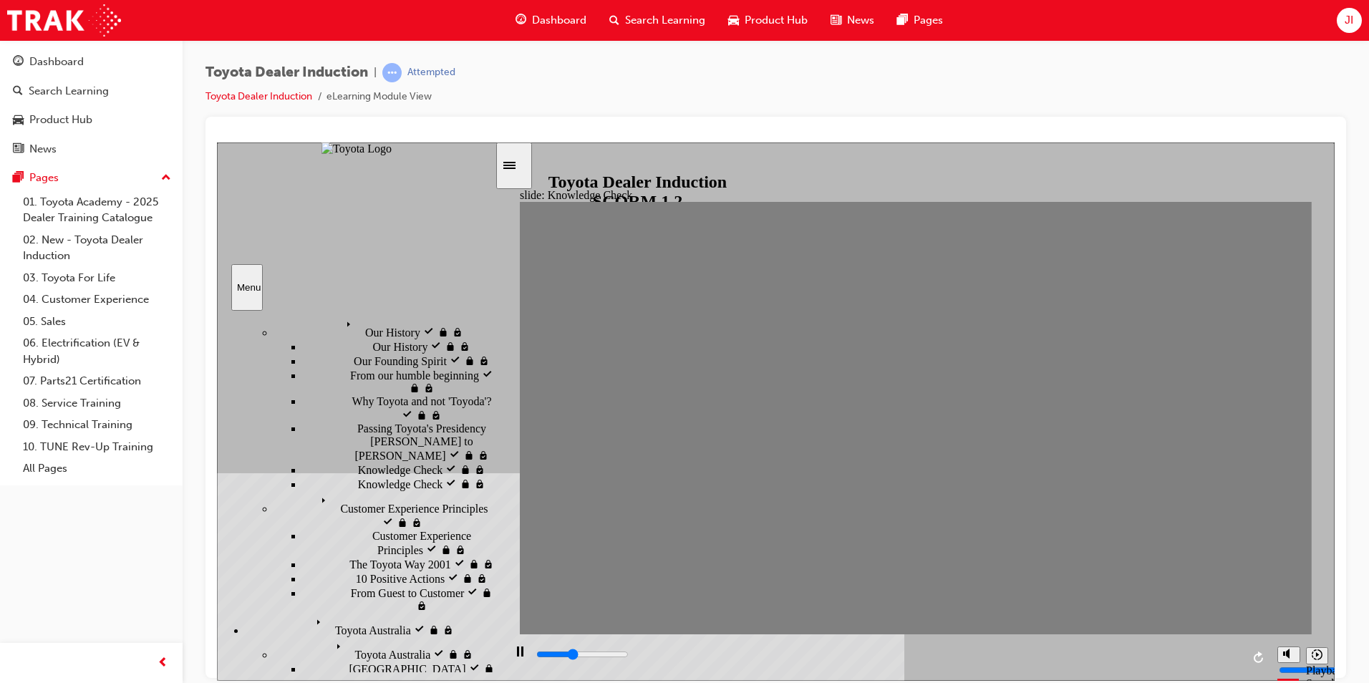
type input "Toyota engage app"
type input "3700"
type input "Toyota engage app"
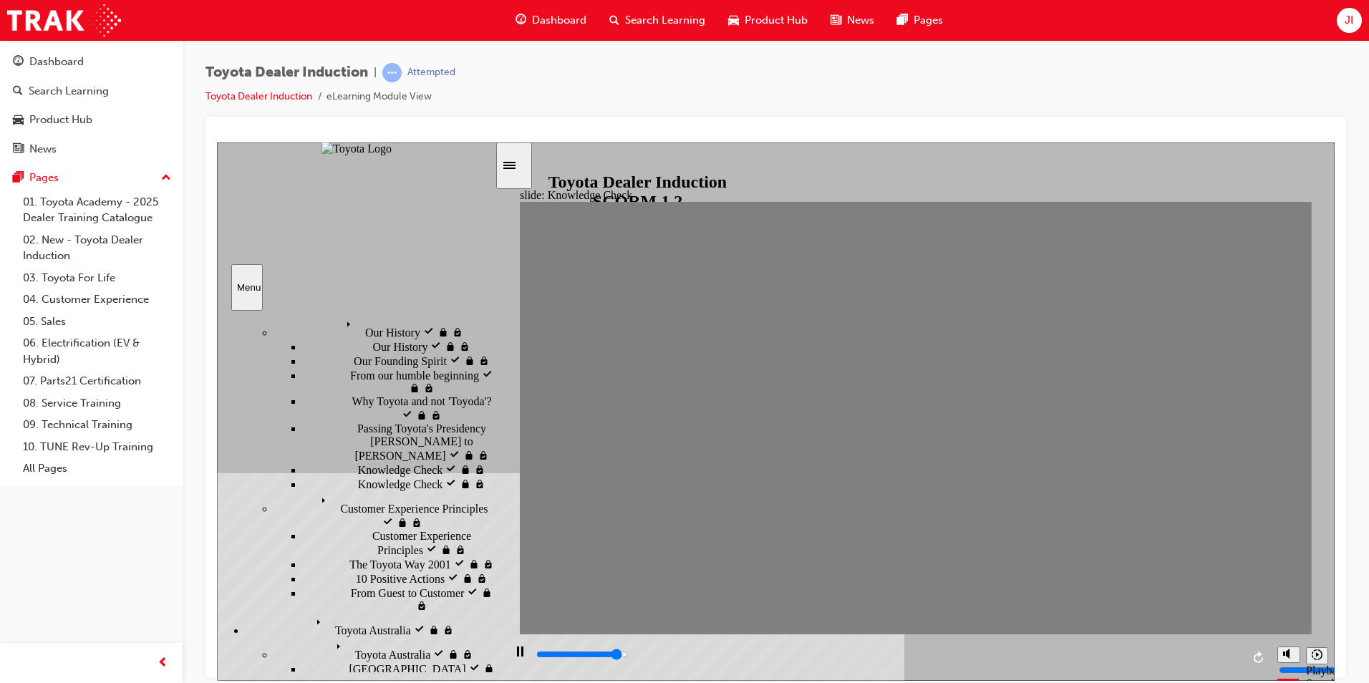
type input "0"
type input "Toyota engage app"
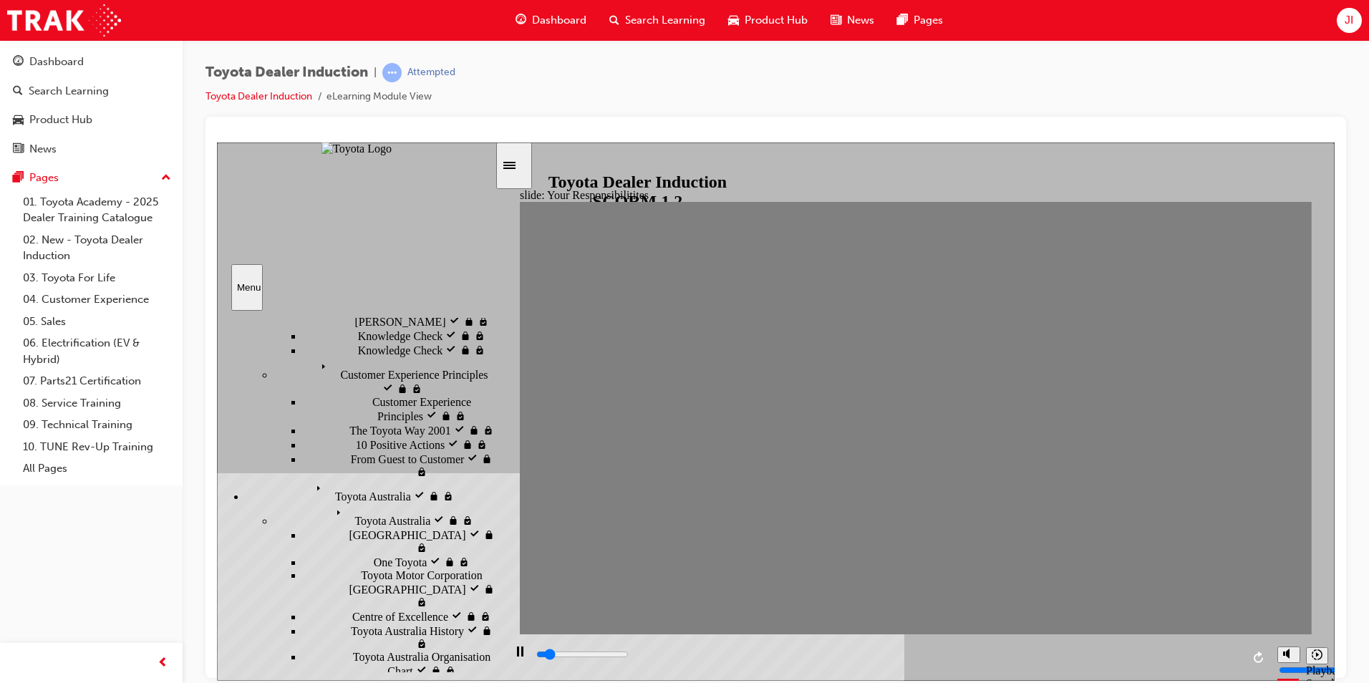
scroll to position [358, 0]
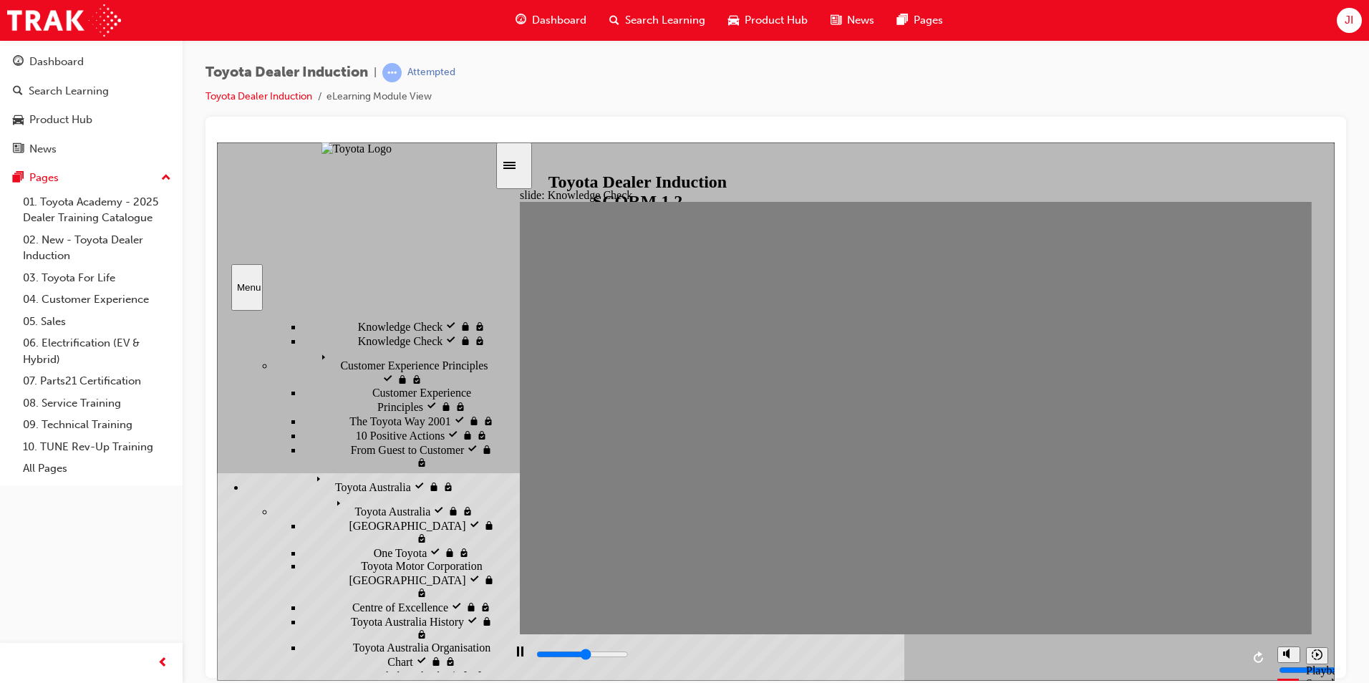
type input "2800"
checkbox input "true"
type input "3300"
checkbox input "true"
type input "3700"
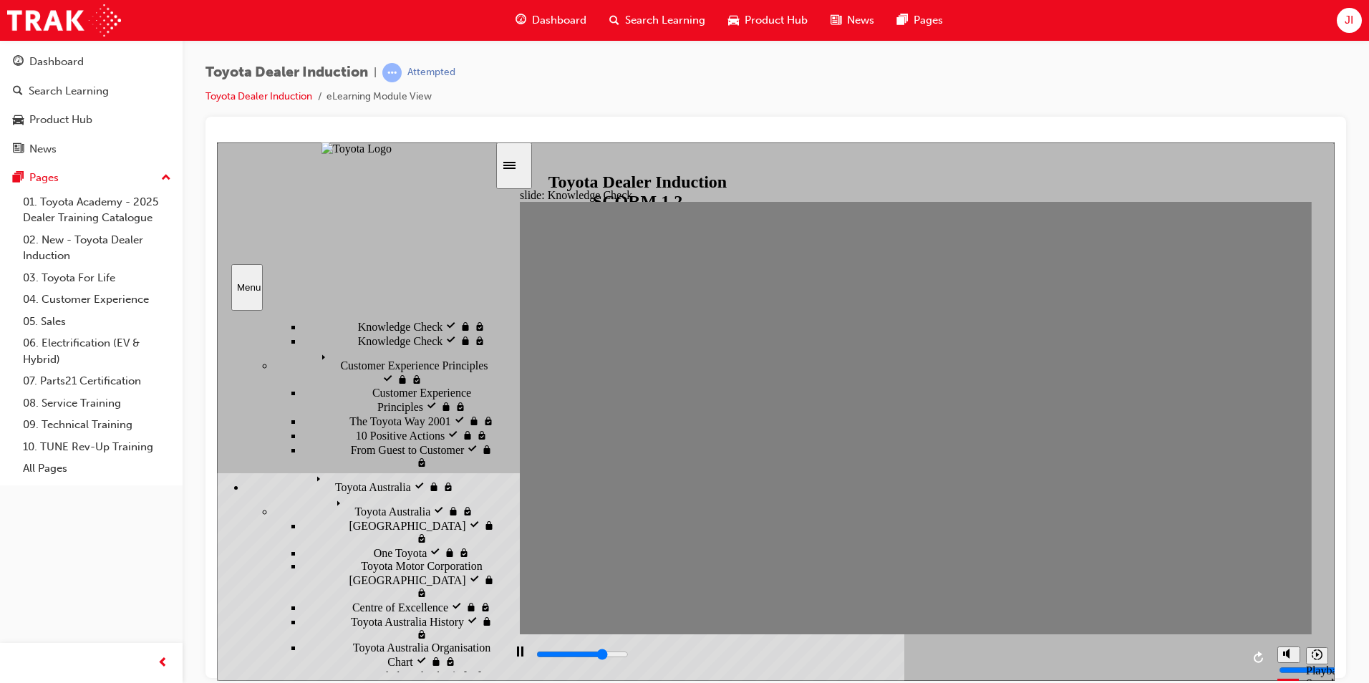
checkbox input "true"
type input "4100"
checkbox input "true"
type input "4500"
checkbox input "true"
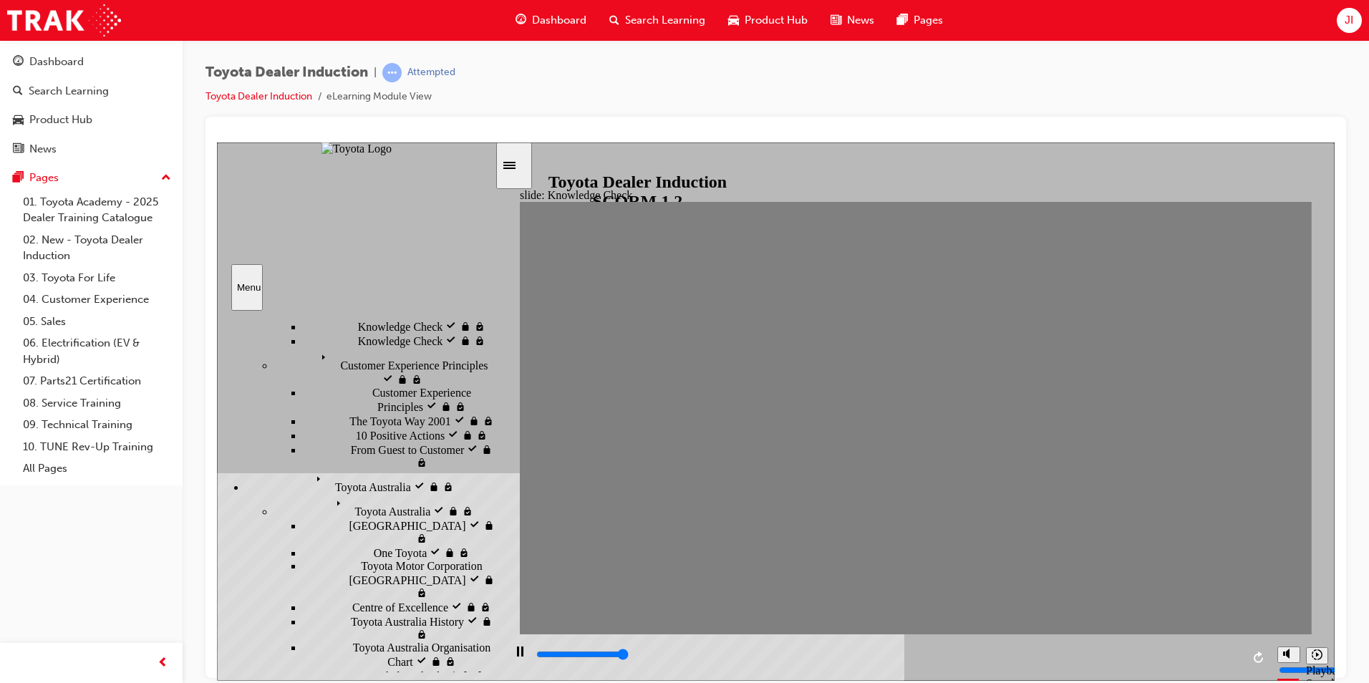
type input "5000"
checkbox input "true"
type input "2600"
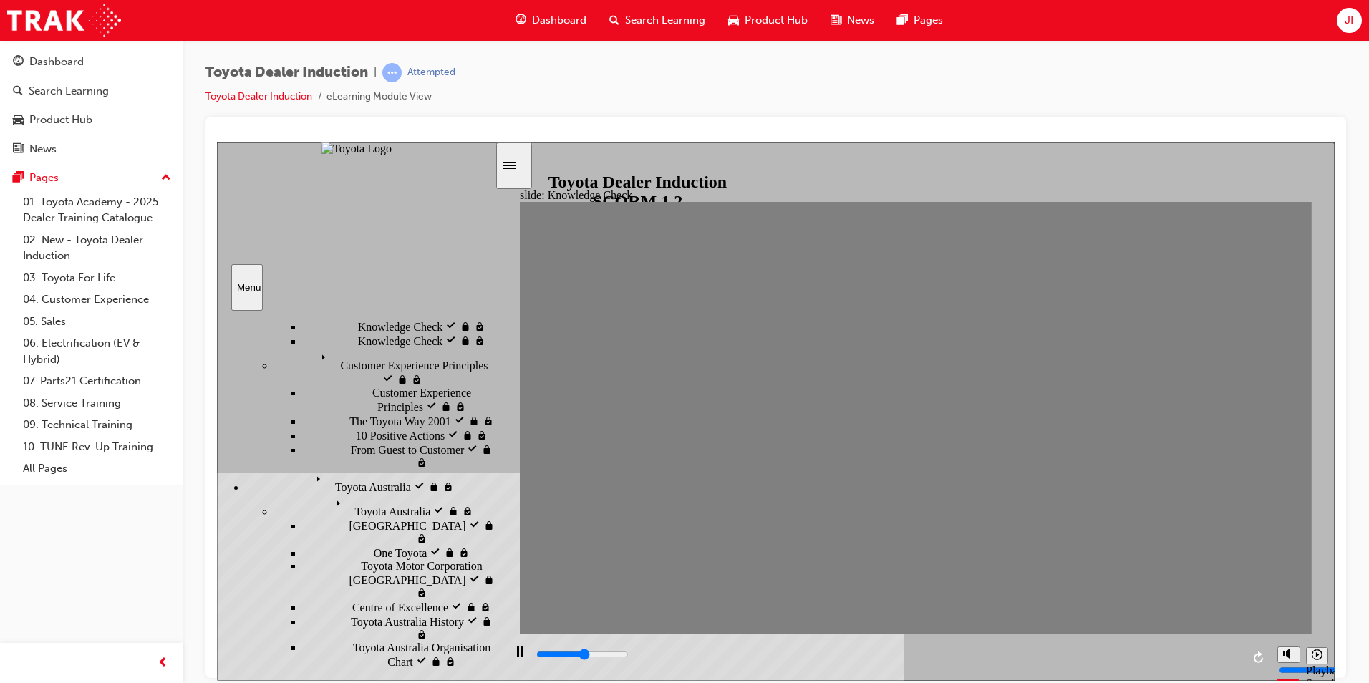
radio input "true"
drag, startPoint x: 769, startPoint y: 455, endPoint x: 1289, endPoint y: 203, distance: 577.3
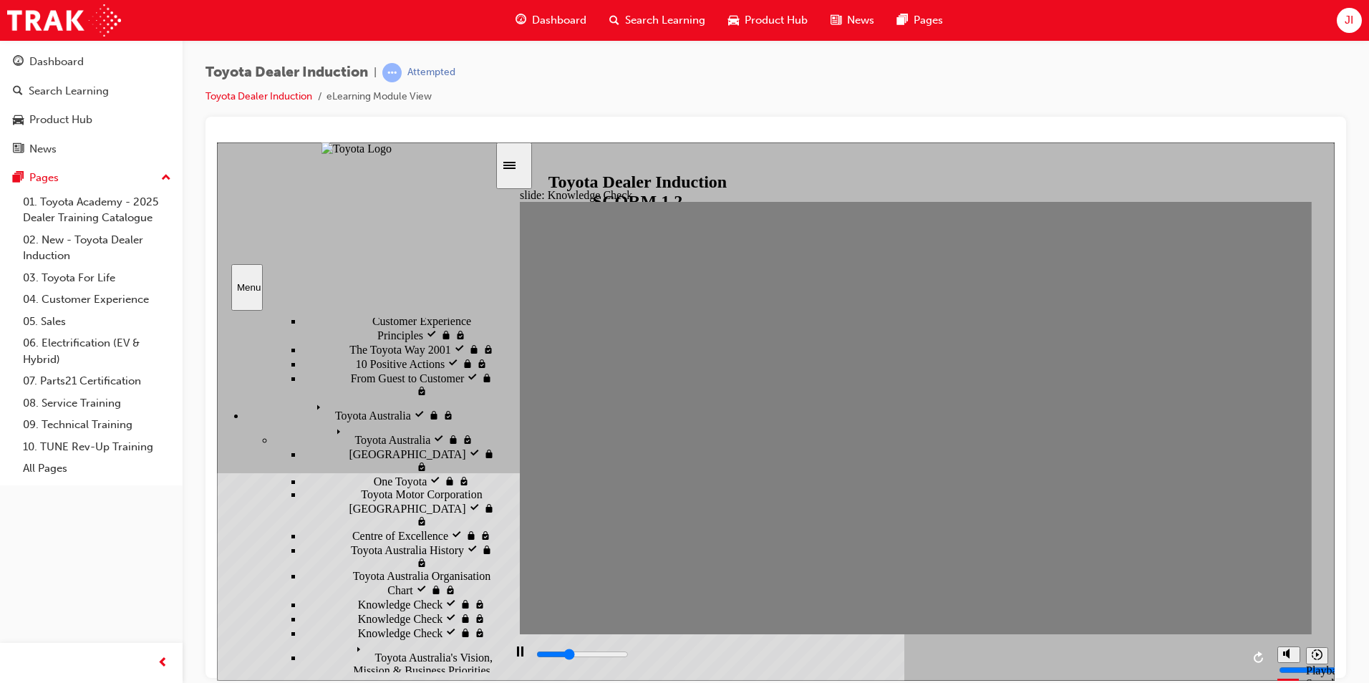
type input "2200"
checkbox input "true"
type input "2500"
checkbox input "true"
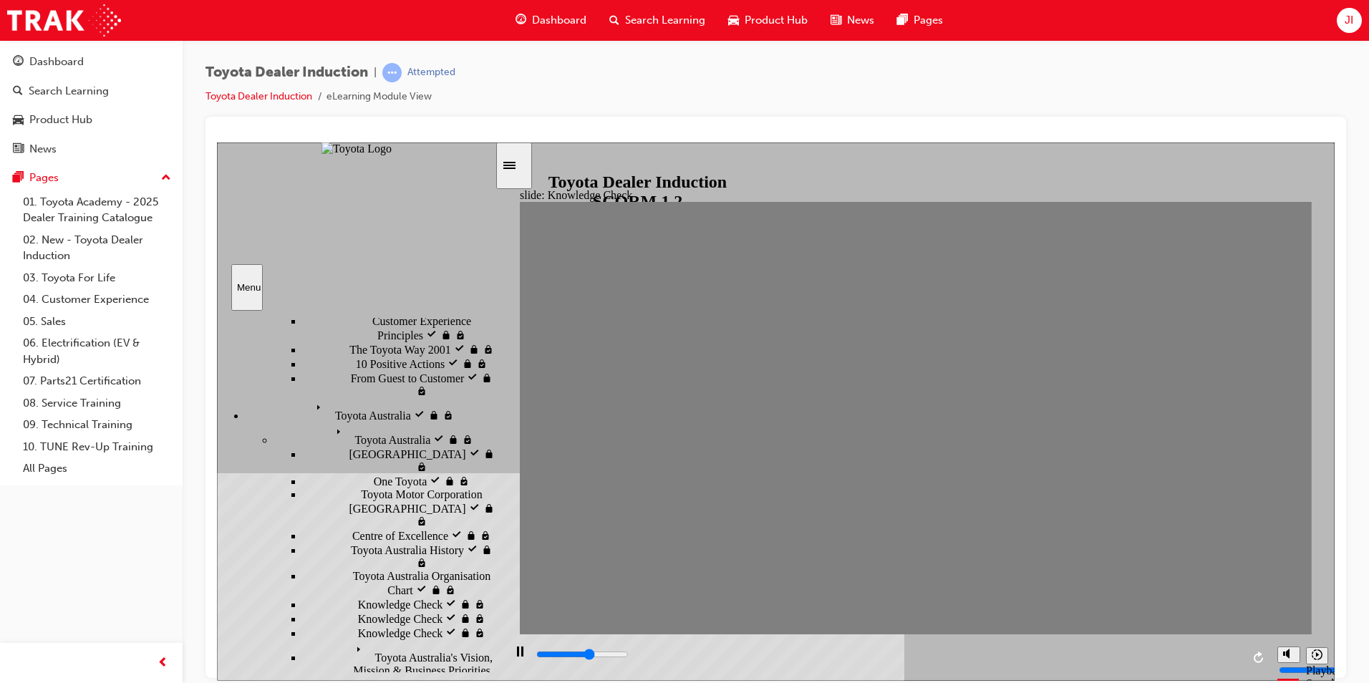
drag, startPoint x: 808, startPoint y: 433, endPoint x: 787, endPoint y: 465, distance: 38.3
type input "2900"
checkbox input "true"
type input "3300"
checkbox input "true"
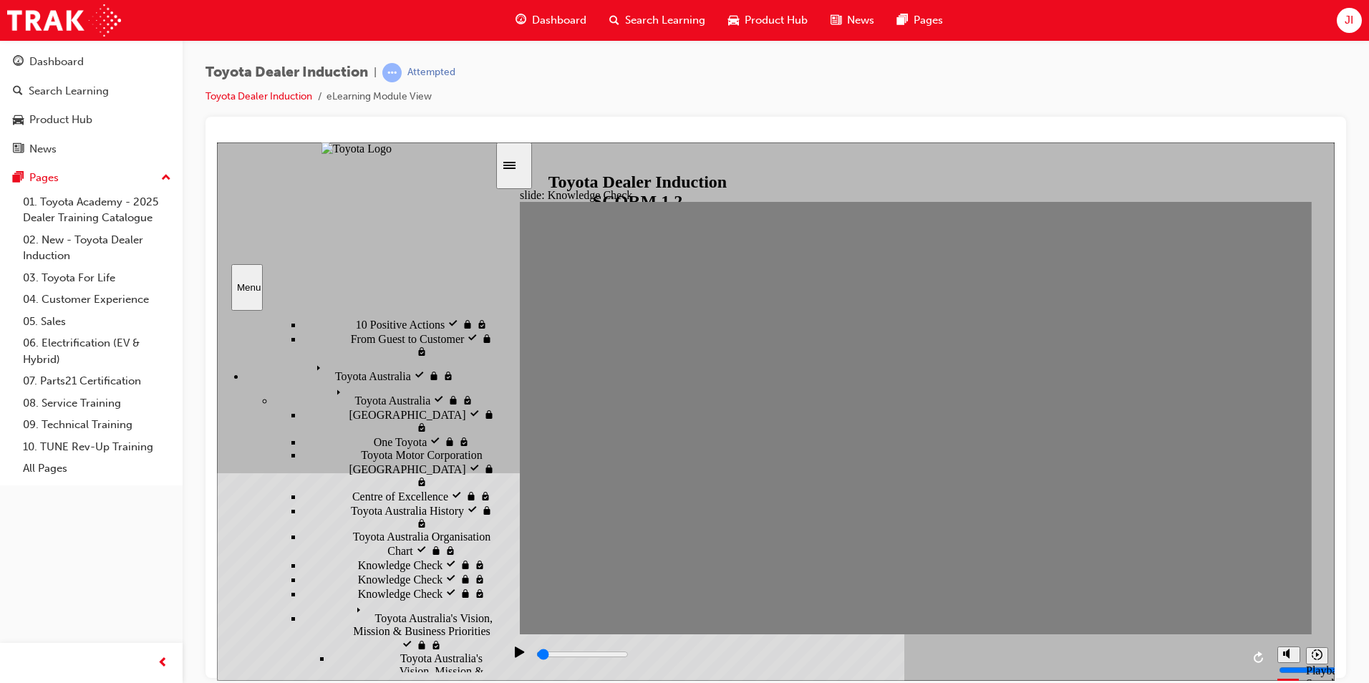
scroll to position [0, 0]
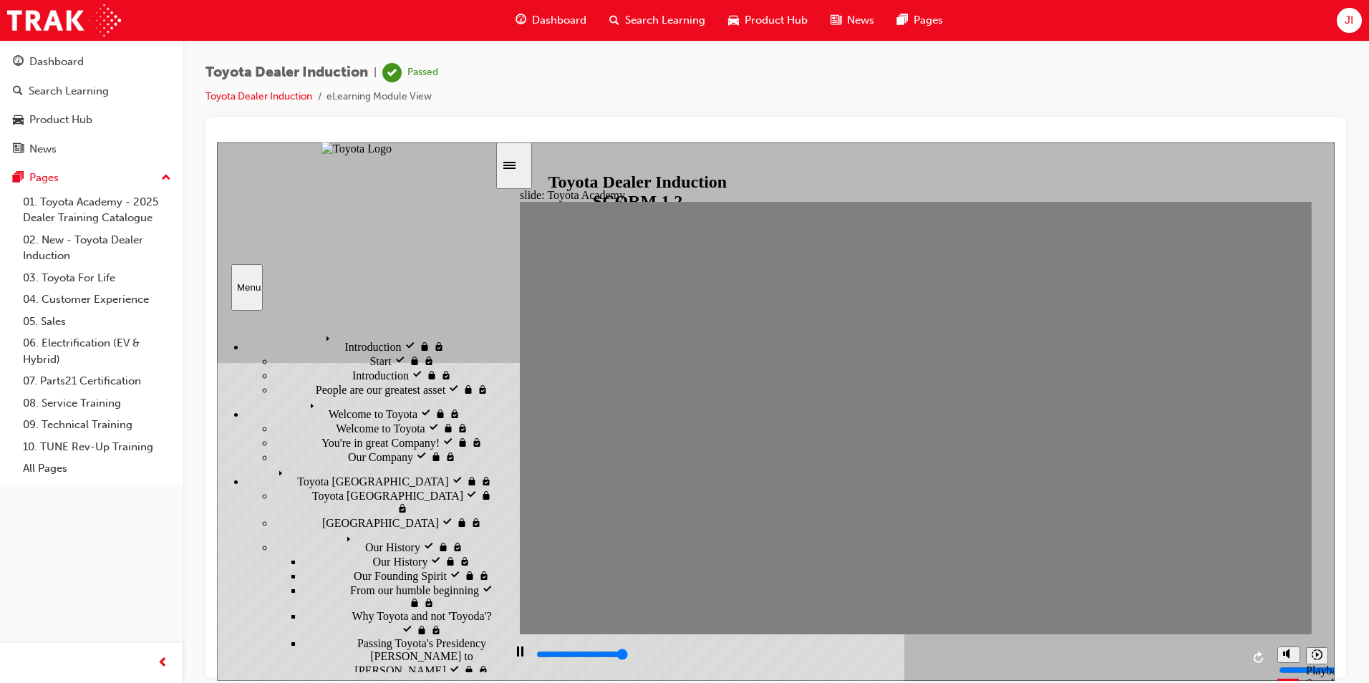
type input "9900"
click at [26, 67] on div "Dashboard" at bounding box center [91, 62] width 157 height 18
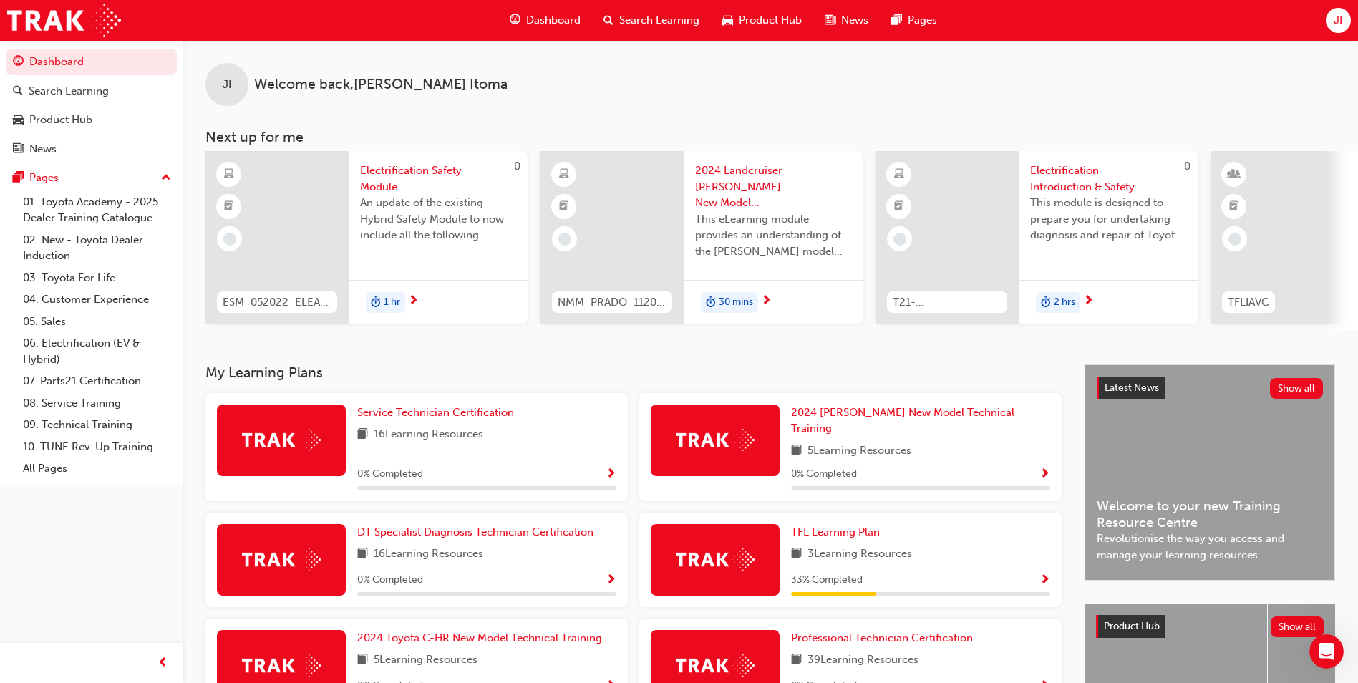
click at [1342, 23] on span "JI" at bounding box center [1338, 20] width 9 height 16
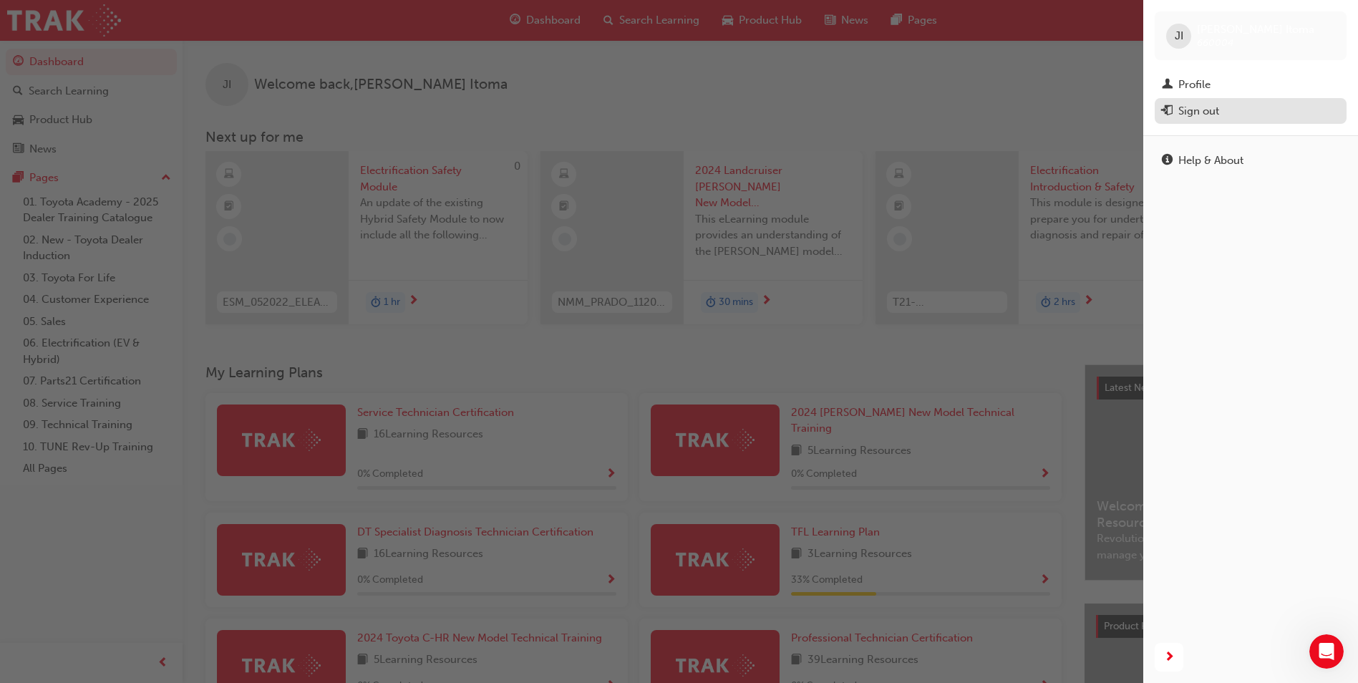
click at [1246, 105] on div "Sign out" at bounding box center [1251, 111] width 178 height 18
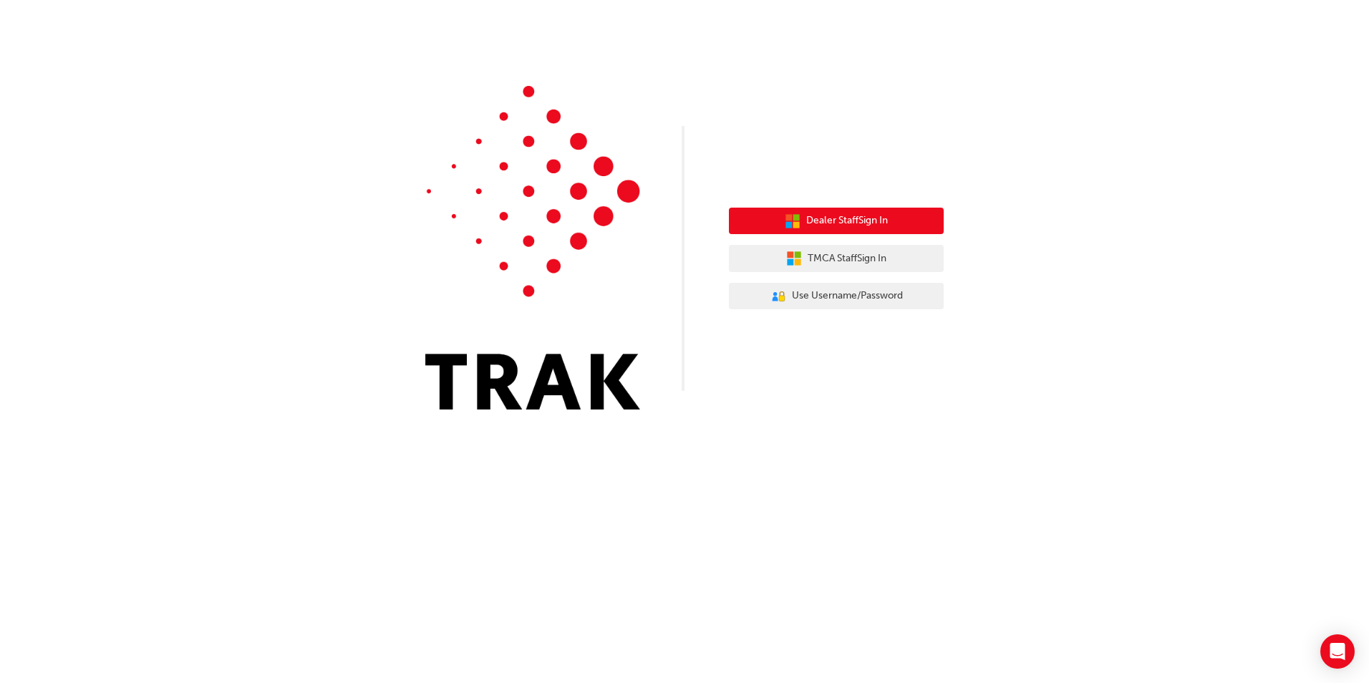
click at [916, 216] on button "Dealer Staff Sign In" at bounding box center [836, 221] width 215 height 27
